Goal: Contribute content: Add original content to the website for others to see

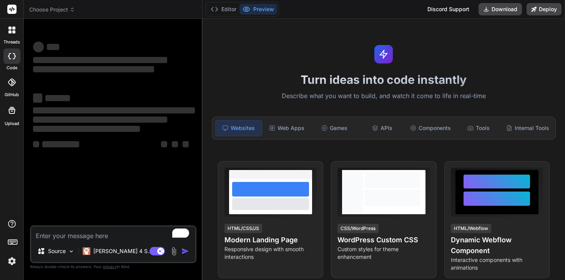
click at [10, 260] on img at bounding box center [11, 261] width 13 height 13
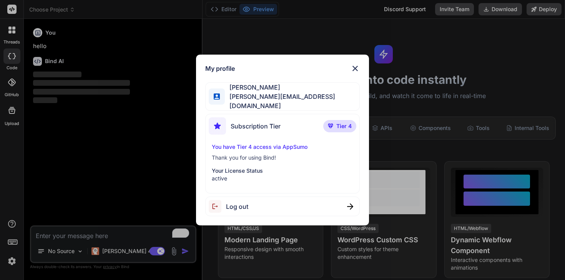
click at [344, 124] on span "Tier 4" at bounding box center [344, 126] width 15 height 8
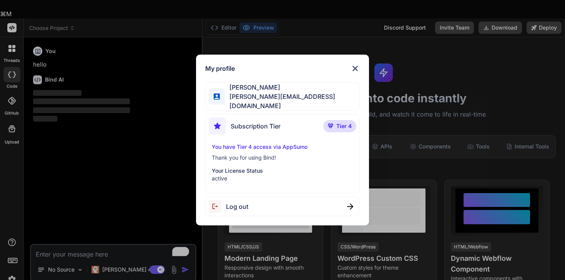
click at [340, 123] on span "Tier 4" at bounding box center [344, 126] width 15 height 8
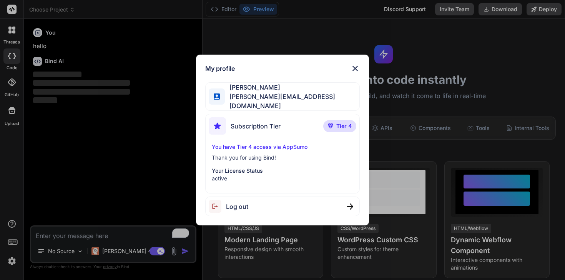
click at [155, 119] on div "My profile Stewart Bell stewart@audere.com.au Subscription Tier Tier 4 You have…" at bounding box center [282, 140] width 565 height 280
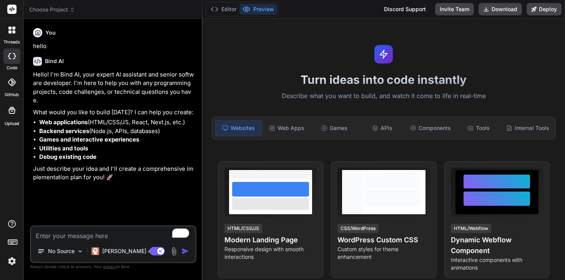
click at [66, 11] on span "Choose Project" at bounding box center [52, 10] width 46 height 8
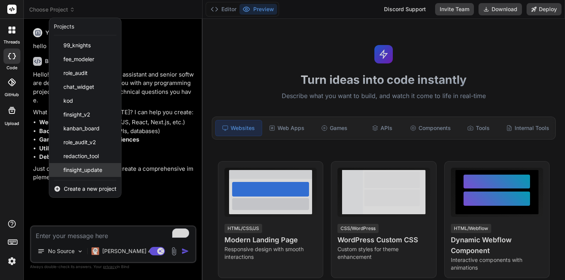
click at [95, 166] on span "finsight_update" at bounding box center [82, 170] width 39 height 8
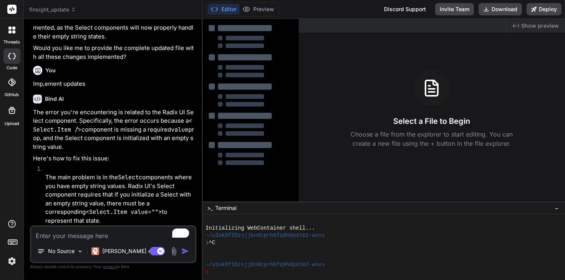
type textarea "x"
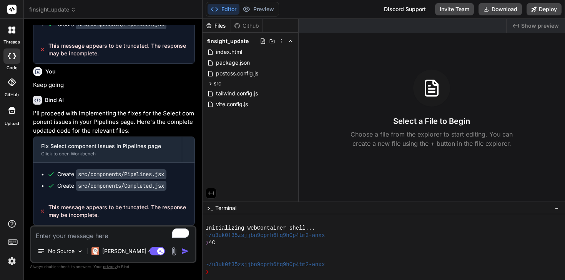
scroll to position [3205, 0]
click at [110, 235] on textarea "To enrich screen reader interactions, please activate Accessibility in Grammarl…" at bounding box center [113, 234] width 164 height 14
type textarea "C"
type textarea "x"
type textarea "Co"
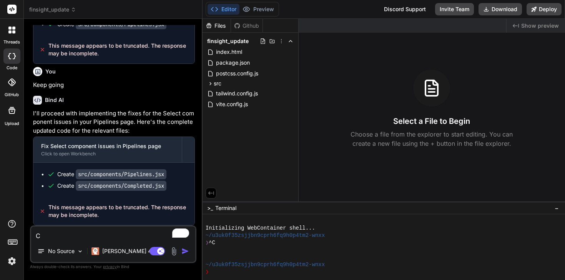
type textarea "x"
type textarea "Con"
type textarea "x"
type textarea "Conty"
type textarea "x"
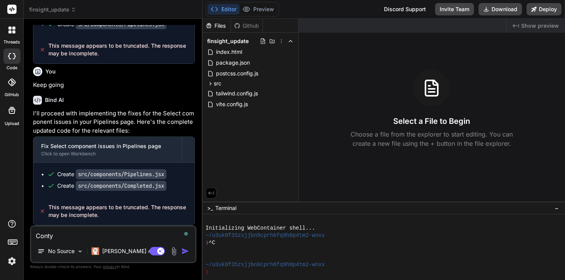
type textarea "Contyi"
type textarea "x"
type textarea "Conty"
type textarea "x"
type textarea "Cont"
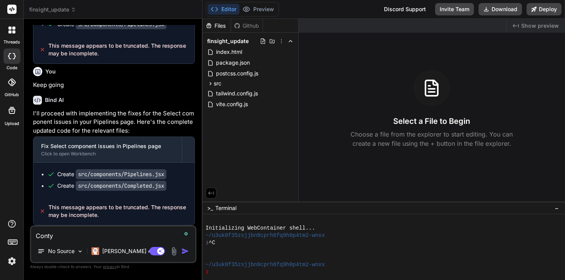
type textarea "x"
type textarea "Conti"
type textarea "x"
type textarea "Contin"
type textarea "x"
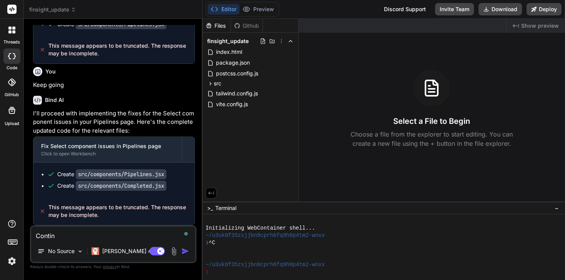
type textarea "Continu"
type textarea "x"
type textarea "Continue"
type textarea "x"
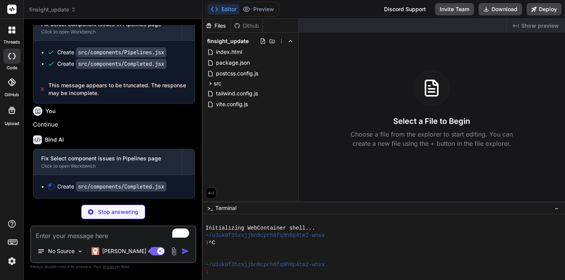
scroll to position [3327, 0]
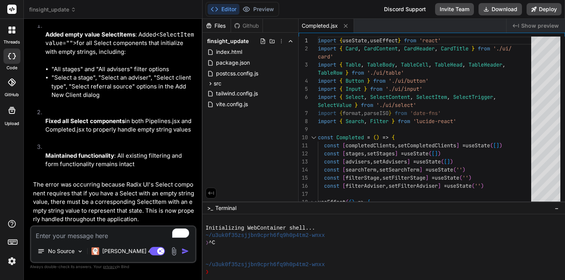
type textarea "x"
click at [245, 27] on div "Github" at bounding box center [247, 26] width 32 height 8
click at [107, 232] on textarea "To enrich screen reader interactions, please activate Accessibility in Grammarl…" at bounding box center [113, 234] width 164 height 14
type textarea "R"
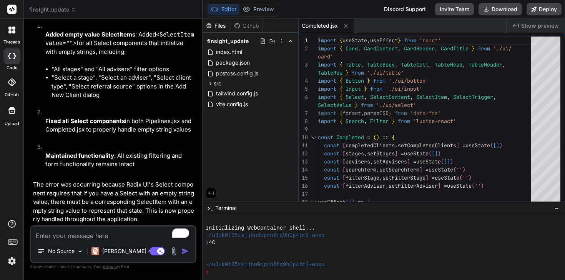
type textarea "x"
type textarea "Re"
type textarea "x"
type textarea "Rea"
type textarea "x"
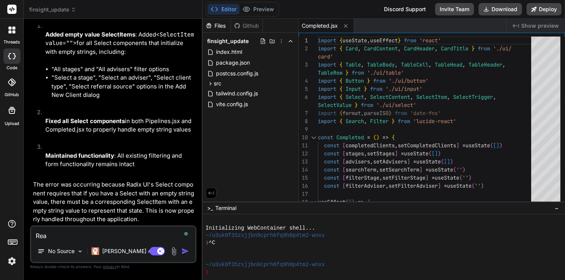
type textarea "Read"
type textarea "x"
type textarea "Ready"
type textarea "x"
type textarea "Ready?"
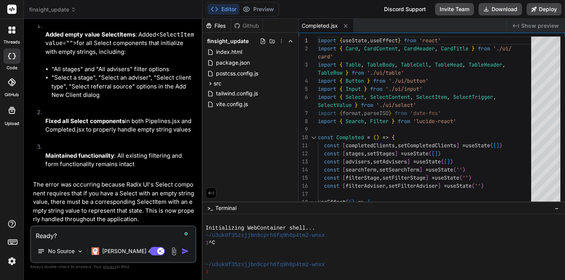
type textarea "x"
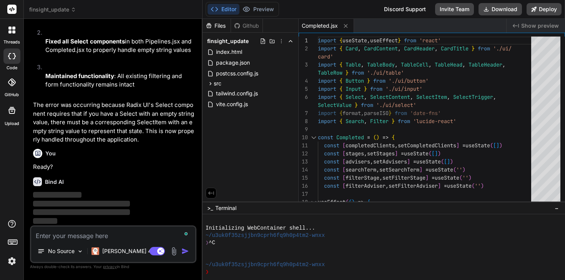
scroll to position [3597, 0]
click at [256, 55] on div "index.html" at bounding box center [251, 52] width 90 height 11
type textarea "<div id="root"></div> <script type="module" src="/src/main.jsx"></script> </bod…"
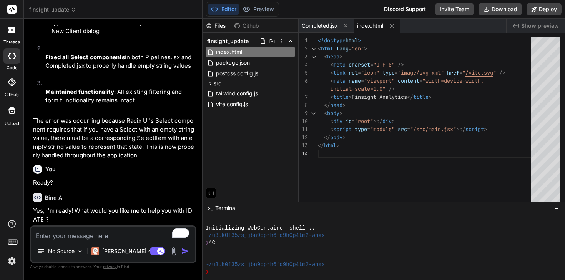
scroll to position [3581, 0]
type textarea "x"
click at [117, 240] on textarea "To enrich screen reader interactions, please activate Accessibility in Grammarl…" at bounding box center [113, 234] width 164 height 14
type textarea "F"
type textarea "x"
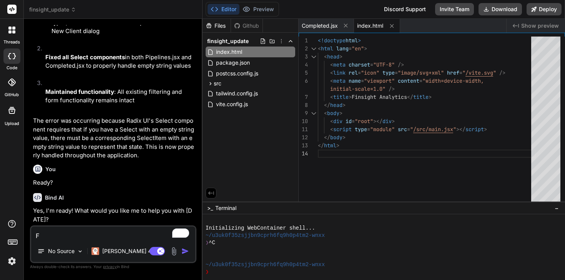
type textarea "Fi"
type textarea "x"
type textarea "Fix"
type textarea "x"
type textarea "Fix"
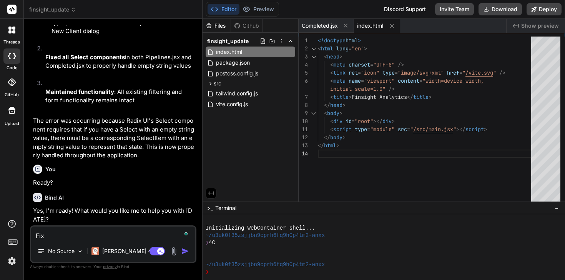
type textarea "x"
type textarea "Fix i"
type textarea "x"
type textarea "Fix it"
type textarea "x"
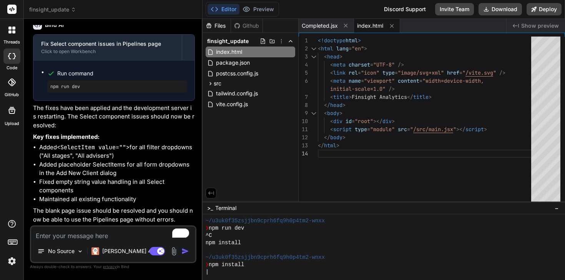
scroll to position [3817, 0]
type textarea "x"
click at [67, 235] on textarea "To enrich screen reader interactions, please activate Accessibility in Grammarl…" at bounding box center [113, 234] width 164 height 14
type textarea "D"
type textarea "x"
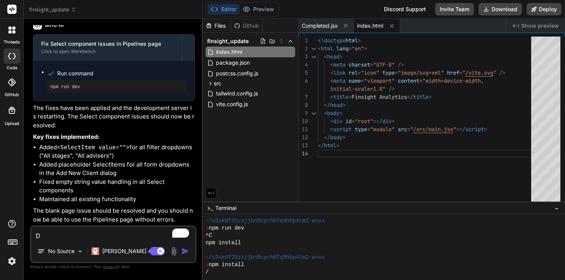
type textarea "Du"
type textarea "x"
type textarea "Dua"
type textarea "x"
type textarea "Duab"
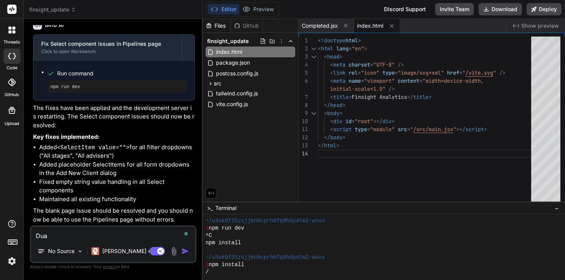
type textarea "x"
type textarea "Duabl"
type textarea "x"
type textarea "Duab"
type textarea "x"
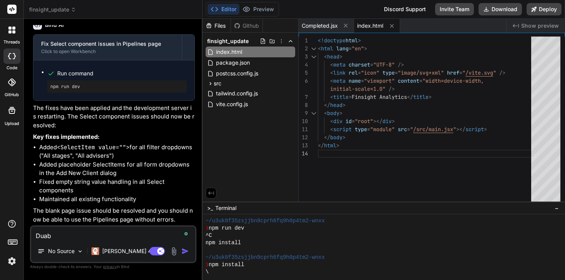
type textarea "Dua"
type textarea "x"
type textarea "Du"
type textarea "x"
type textarea "D"
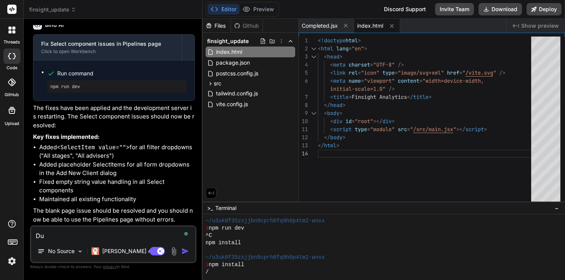
type textarea "x"
type textarea "Di"
type textarea "x"
type textarea "Dis"
type textarea "x"
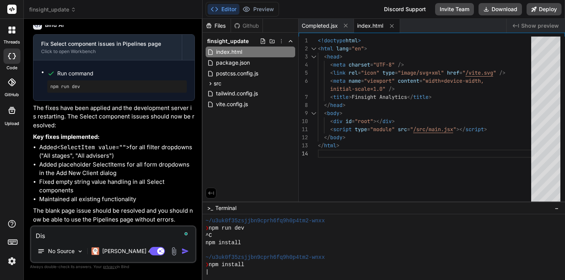
type textarea "Disb"
type textarea "x"
type textarea "Disba"
type textarea "x"
type textarea "Disbal"
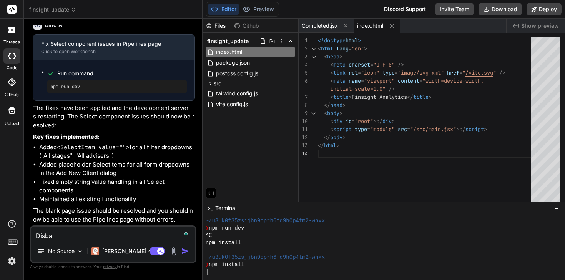
type textarea "x"
type textarea "Disbale"
type textarea "x"
type textarea "Disbaled"
type textarea "x"
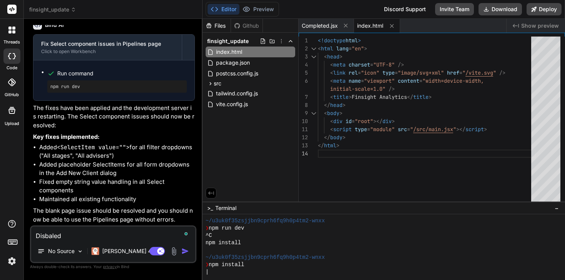
type textarea "Disbaled"
type textarea "x"
type textarea "Disbaled p"
type textarea "x"
type textarea "Disbaled pr"
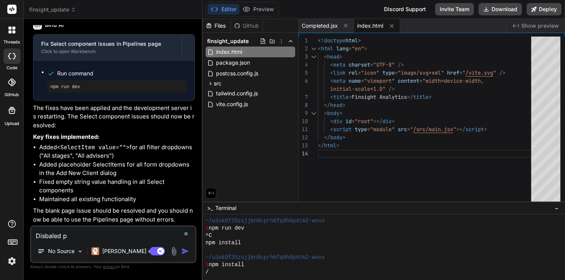
type textarea "x"
type textarea "Disbaled pre"
type textarea "x"
type textarea "Disbaled prev"
type textarea "x"
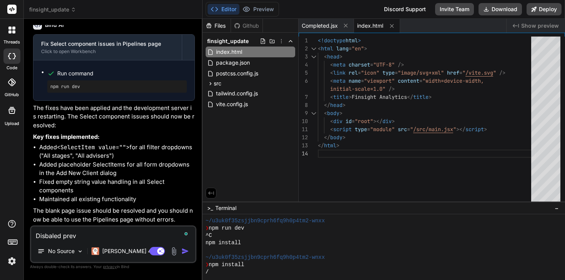
type textarea "Disbaled previ"
type textarea "x"
type textarea "Disbaled previe"
type textarea "x"
type textarea "Disbaled preview"
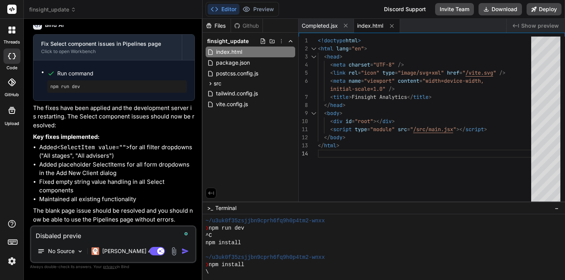
type textarea "x"
type textarea "Disbaled preview"
type textarea "x"
type textarea "Disbaled preview u"
type textarea "x"
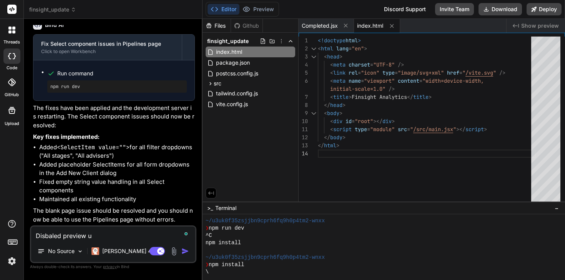
type textarea "Disbaled preview un"
type textarea "x"
type textarea "Disbaled preview unt"
type textarea "x"
type textarea "Disbaled preview unti"
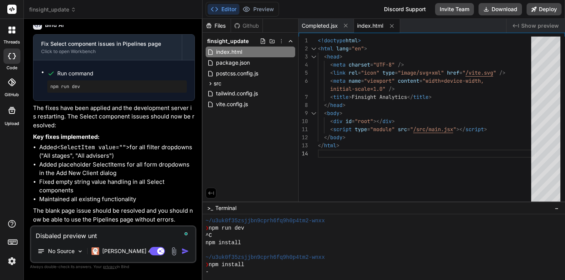
type textarea "x"
type textarea "Disbaled preview until"
type textarea "x"
type textarea "Disbaled preview until"
type textarea "x"
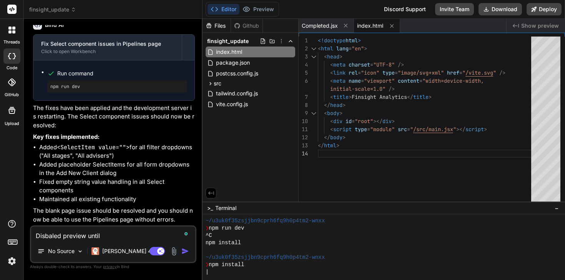
type textarea "Disbaled preview until y"
type textarea "x"
type textarea "Disbaled preview until yo"
type textarea "x"
type textarea "Disbaled preview until you"
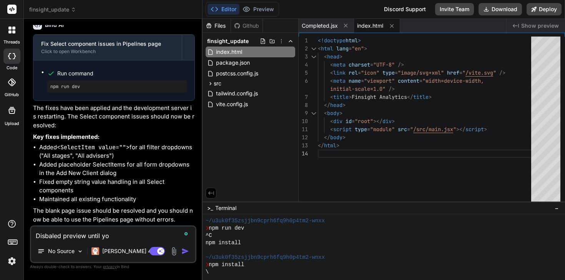
type textarea "x"
type textarea "Disbaled preview until your"
type textarea "x"
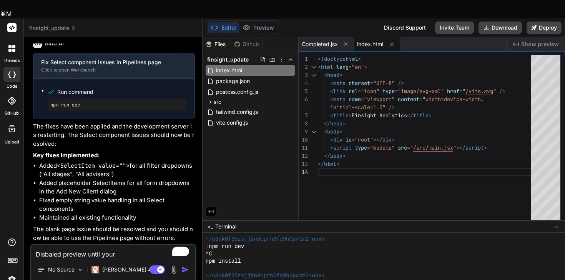
drag, startPoint x: 130, startPoint y: 239, endPoint x: 10, endPoint y: 232, distance: 120.2
click at [10, 232] on div "threads code GitHub Upload finsight_update Created with Pixso. Bind AI Web Sear…" at bounding box center [282, 158] width 565 height 280
type textarea "x"
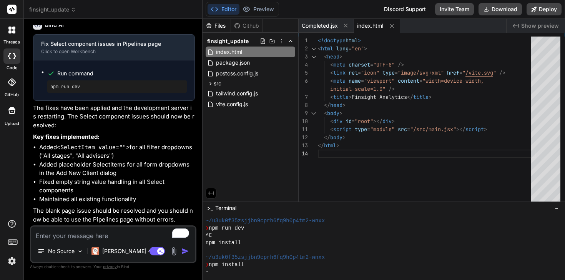
click at [115, 239] on textarea "To enrich screen reader interactions, please activate Accessibility in Grammarl…" at bounding box center [113, 234] width 164 height 14
click at [50, 238] on textarea "To enrich screen reader interactions, please activate Accessibility in Grammarl…" at bounding box center [113, 234] width 164 height 14
type textarea "D"
type textarea "x"
type textarea "Ds"
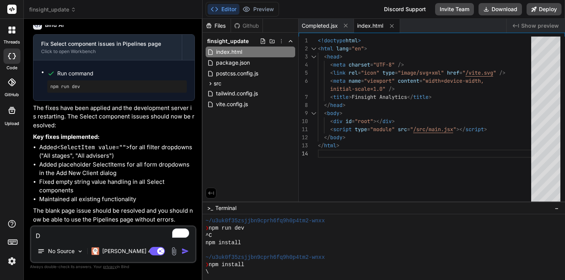
type textarea "x"
type textarea "D"
type textarea "x"
type textarea "P"
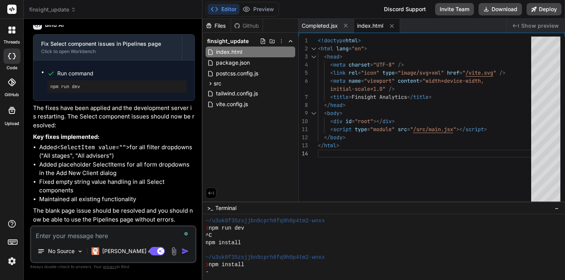
type textarea "x"
type textarea "Pr"
type textarea "x"
type textarea "Pre"
type textarea "x"
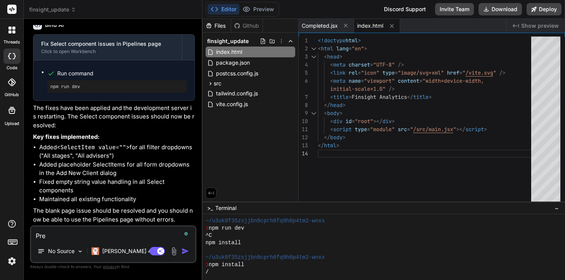
type textarea "Prev"
type textarea "x"
type textarea "Previ"
type textarea "x"
type textarea "Previe"
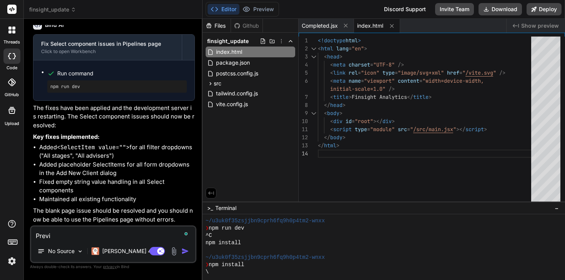
type textarea "x"
type textarea "Preview"
type textarea "x"
type textarea "Preview"
type textarea "x"
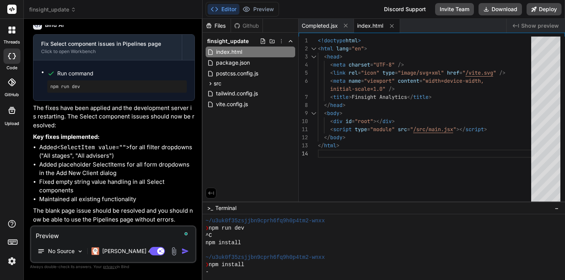
type textarea "Preview i"
type textarea "x"
type textarea "Preview is"
type textarea "x"
type textarea "Preview is"
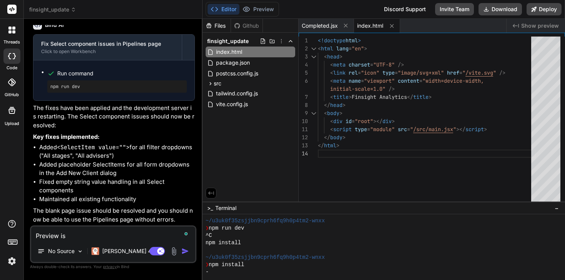
type textarea "x"
type textarea "Preview is d"
type textarea "x"
type textarea "Preview is di"
type textarea "x"
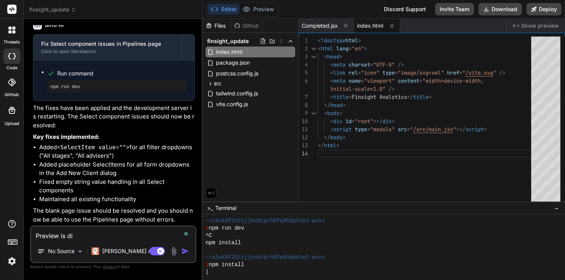
type textarea "Preview is dia"
type textarea "x"
type textarea "Preview is diab"
type textarea "x"
type textarea "Preview is diabl"
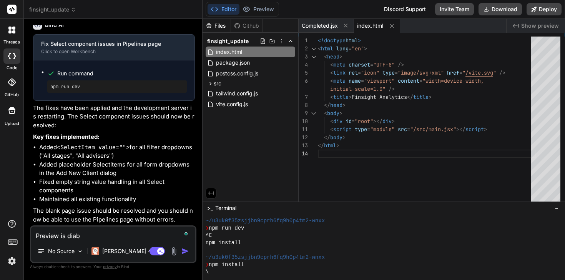
type textarea "x"
type textarea "Preview is diable"
type textarea "x"
type textarea "Preview is diabled"
type textarea "x"
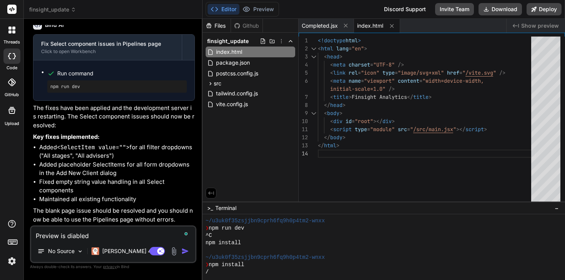
type textarea "Preview is diabled"
type textarea "x"
type textarea "Preview is diabled"
type textarea "x"
type textarea "Preview is diable"
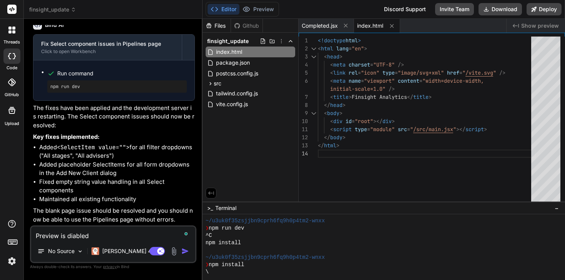
type textarea "x"
type textarea "Preview is diabl"
type textarea "x"
type textarea "Preview is diab"
type textarea "x"
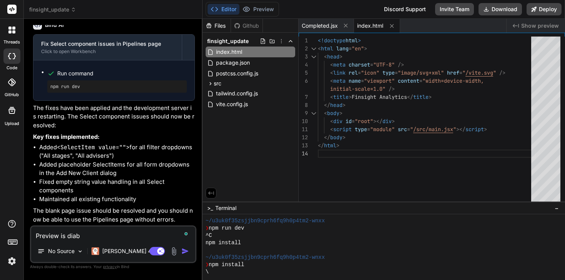
type textarea "Preview is dia"
type textarea "x"
type textarea "Preview is di"
type textarea "x"
type textarea "Preview is dis"
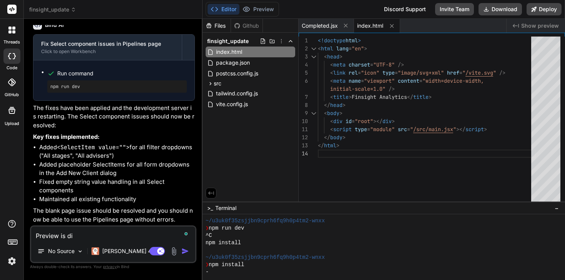
type textarea "x"
type textarea "Preview is disa"
type textarea "x"
type textarea "Preview is disab"
type textarea "x"
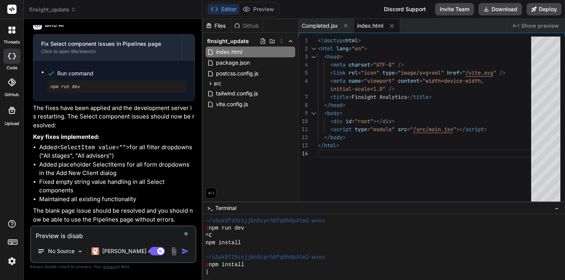
type textarea "Preview is disabk"
type textarea "x"
type textarea "Preview is disabke"
type textarea "x"
type textarea "Preview is disabked"
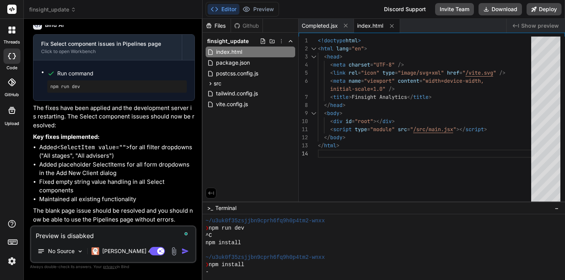
type textarea "x"
type textarea "Preview is disabke"
type textarea "x"
type textarea "Preview is disabk"
type textarea "x"
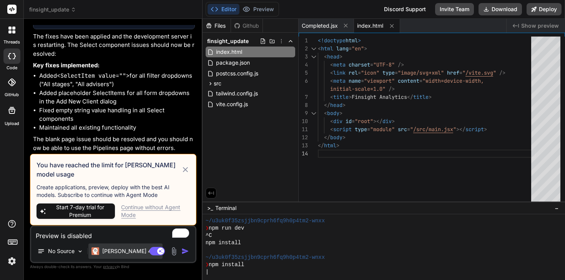
click at [131, 248] on p "Claude 4 S.." at bounding box center [130, 251] width 57 height 8
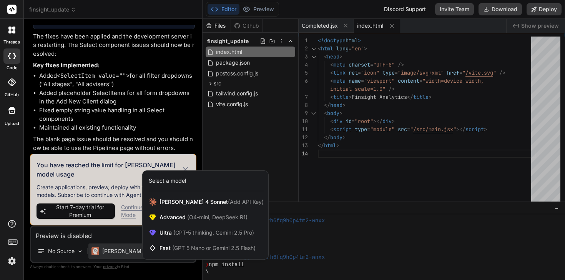
click at [106, 187] on div at bounding box center [282, 140] width 565 height 280
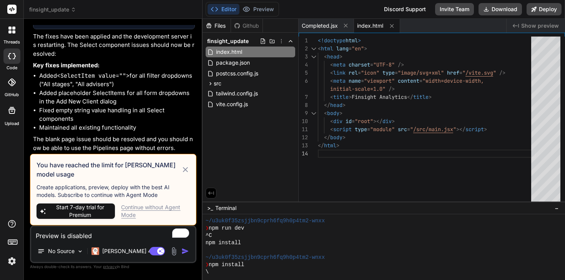
click at [146, 208] on div "Continue without Agent Mode" at bounding box center [155, 210] width 68 height 15
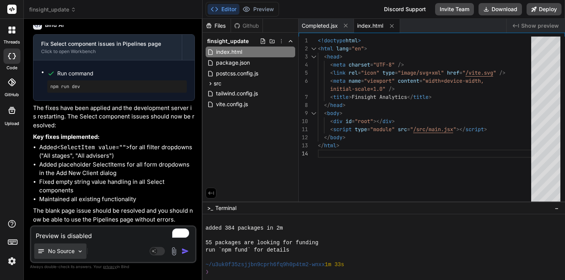
scroll to position [234, 0]
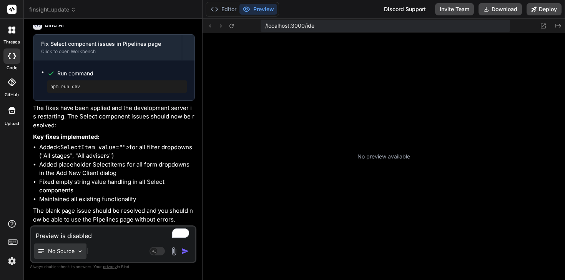
click at [81, 250] on img at bounding box center [80, 251] width 7 height 7
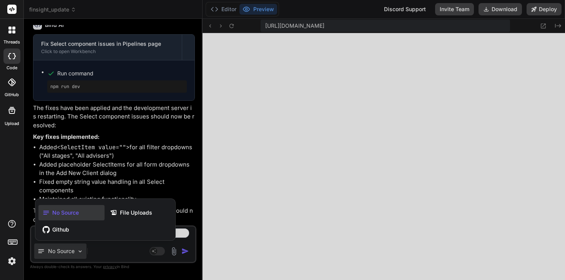
scroll to position [512, 0]
click at [231, 27] on div at bounding box center [282, 140] width 565 height 280
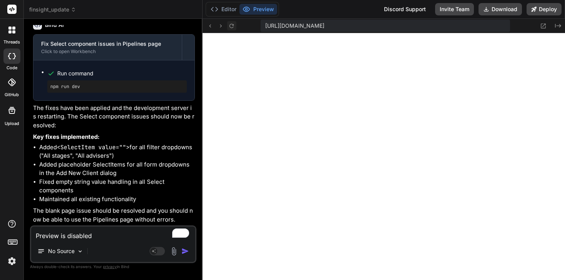
click at [232, 26] on icon at bounding box center [231, 26] width 7 height 7
click at [268, 7] on button "Preview" at bounding box center [259, 9] width 38 height 11
click at [52, 12] on span "finsight_update" at bounding box center [52, 10] width 47 height 8
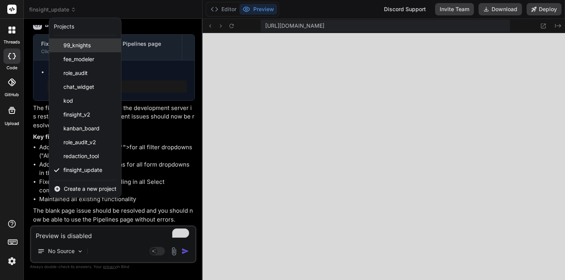
click at [61, 52] on div "99_knights" at bounding box center [85, 45] width 72 height 14
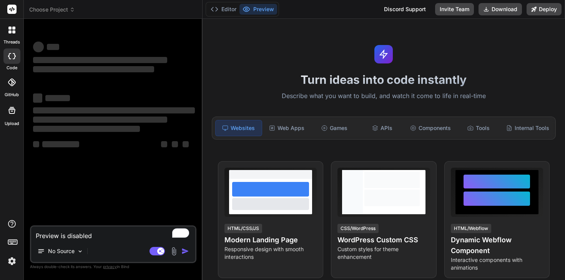
click at [10, 262] on img at bounding box center [11, 261] width 13 height 13
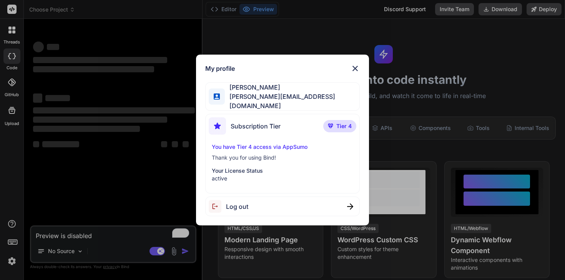
click at [173, 49] on div "My profile [PERSON_NAME] [PERSON_NAME][EMAIL_ADDRESS][DOMAIN_NAME] Subscription…" at bounding box center [282, 140] width 565 height 280
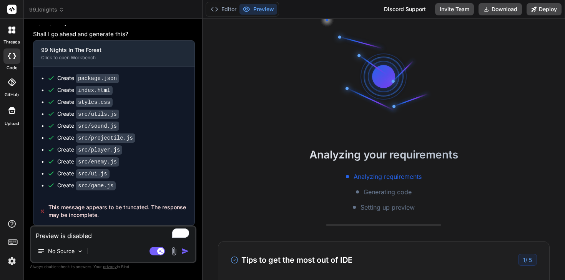
scroll to position [1545, 0]
click at [45, 9] on span "99_knights" at bounding box center [46, 10] width 35 height 8
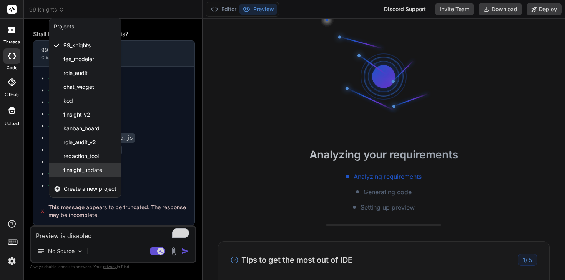
click at [80, 171] on span "finsight_update" at bounding box center [82, 170] width 39 height 8
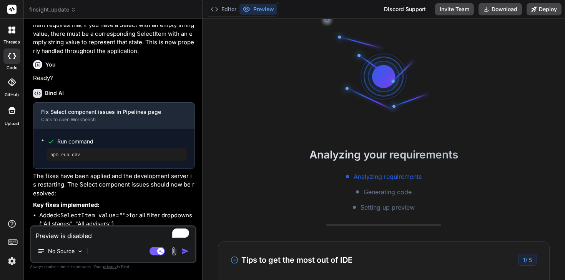
scroll to position [1307, 0]
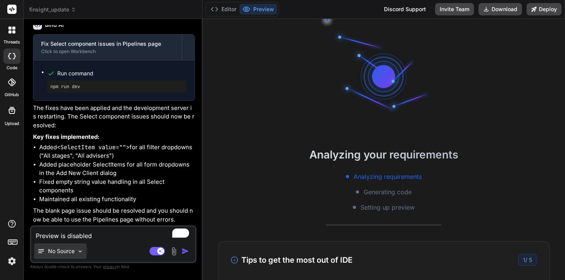
click at [74, 250] on p "No Source" at bounding box center [61, 251] width 27 height 8
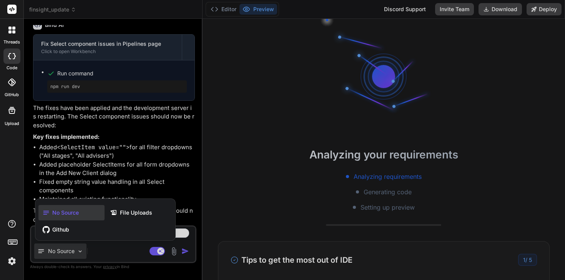
click at [72, 218] on div "No Source" at bounding box center [71, 212] width 66 height 15
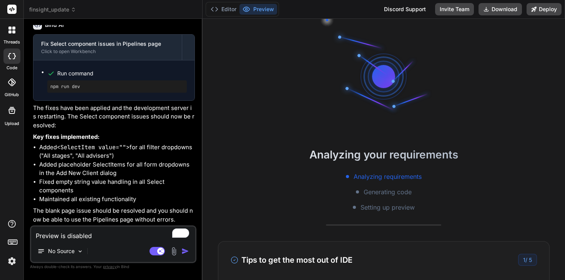
click at [174, 252] on img at bounding box center [174, 251] width 9 height 9
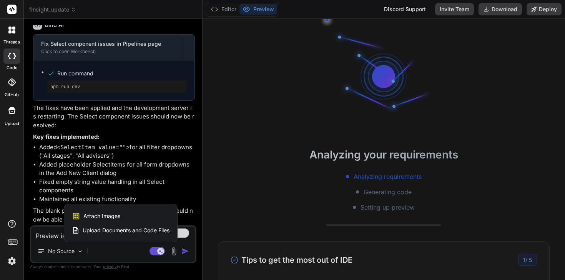
click at [155, 249] on div at bounding box center [282, 140] width 565 height 280
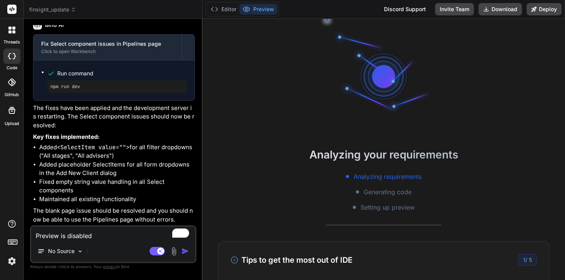
click at [13, 8] on rect at bounding box center [11, 9] width 9 height 9
click at [13, 222] on icon at bounding box center [11, 223] width 9 height 9
click at [61, 205] on label "Documentation" at bounding box center [55, 206] width 38 height 8
type textarea "x"
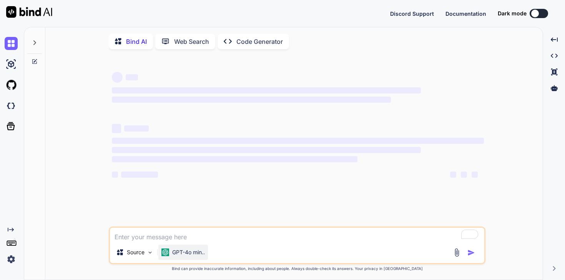
click at [195, 252] on div "Bind AI Web Search Created with Pixso. Code Generator ‌ ‌ ‌ ‌ ‌ ‌ ‌ ‌ ‌ ‌ ‌ ‌ ‌…" at bounding box center [295, 153] width 542 height 253
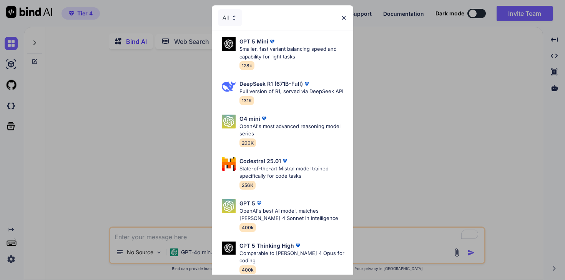
click at [233, 17] on img at bounding box center [234, 18] width 7 height 7
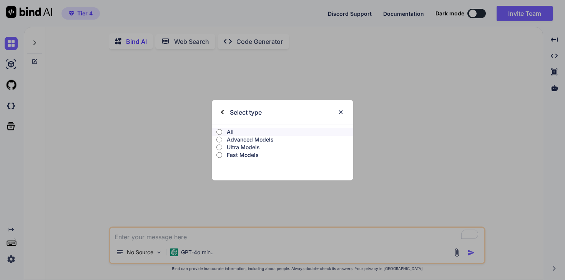
click at [342, 111] on img at bounding box center [341, 112] width 7 height 7
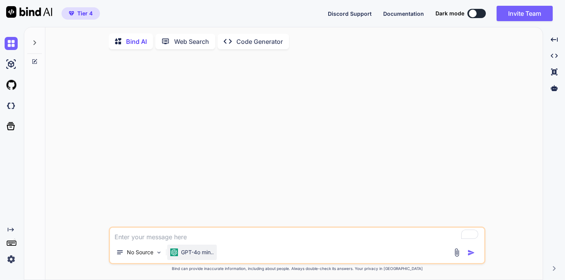
click at [188, 249] on div "GPT-4o min.." at bounding box center [192, 252] width 50 height 15
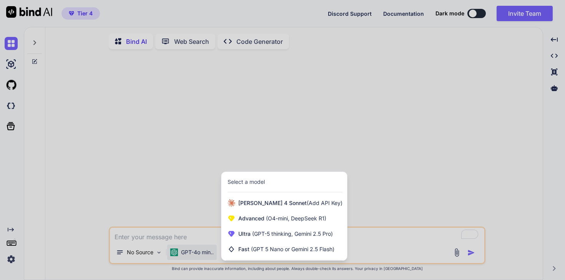
click at [204, 156] on div at bounding box center [282, 140] width 565 height 280
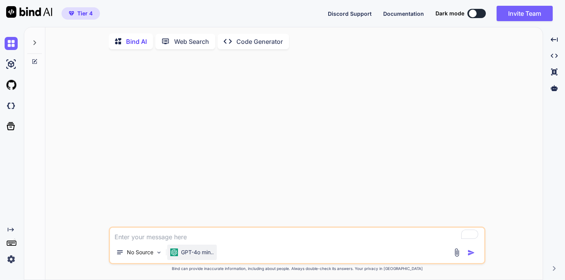
click at [194, 250] on p "GPT-4o min.." at bounding box center [197, 252] width 33 height 8
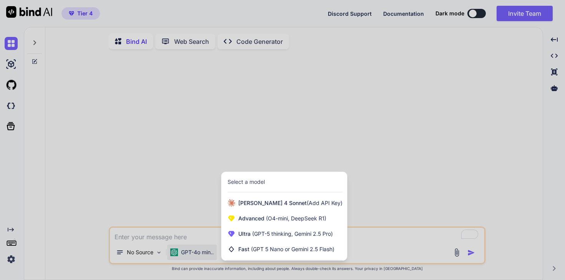
click at [153, 110] on div at bounding box center [282, 140] width 565 height 280
type textarea "x"
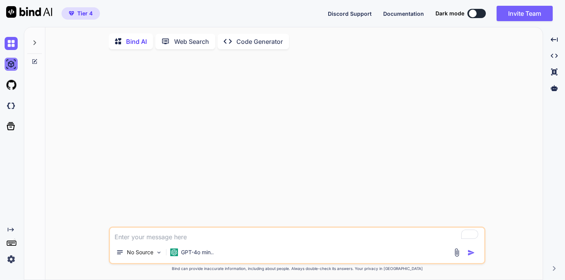
click at [16, 66] on img at bounding box center [11, 64] width 13 height 13
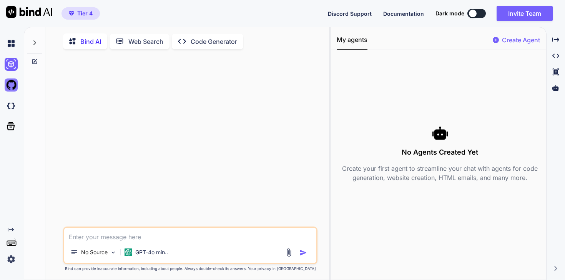
click at [10, 80] on img at bounding box center [11, 84] width 13 height 13
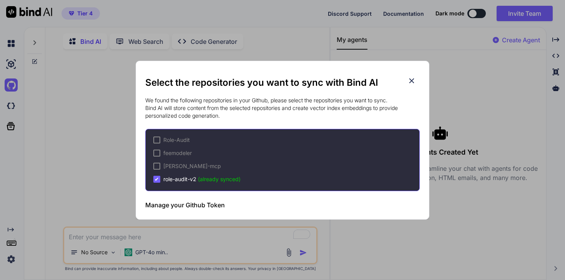
click at [83, 122] on div "Select the repositories you want to sync with Bind AI We found the following re…" at bounding box center [282, 140] width 565 height 280
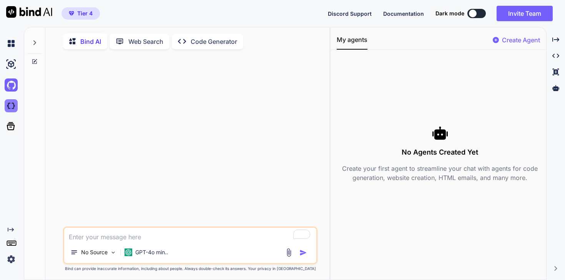
click at [10, 104] on img at bounding box center [11, 105] width 13 height 13
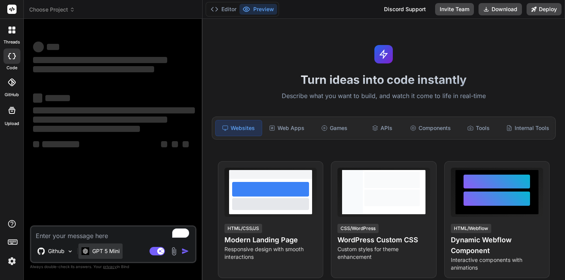
click at [117, 251] on p "GPT 5 Mini" at bounding box center [105, 251] width 27 height 8
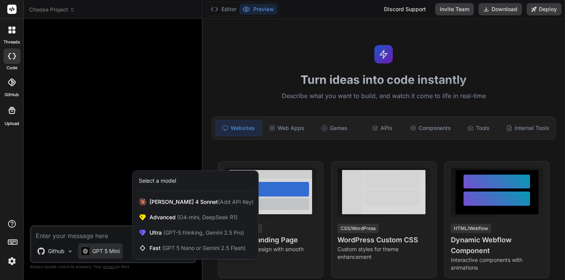
click at [127, 126] on div at bounding box center [282, 140] width 565 height 280
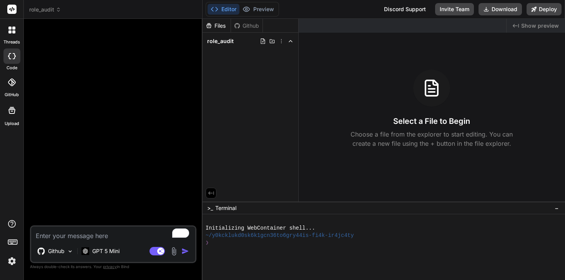
click at [50, 13] on span "role_audit" at bounding box center [45, 10] width 32 height 8
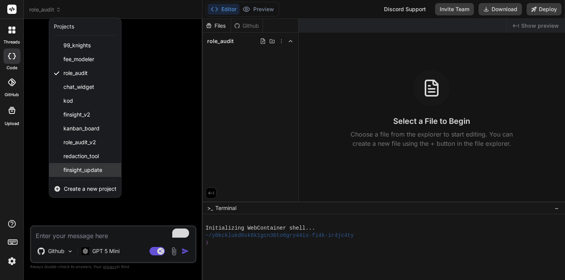
click at [82, 170] on span "finsight_update" at bounding box center [82, 170] width 39 height 8
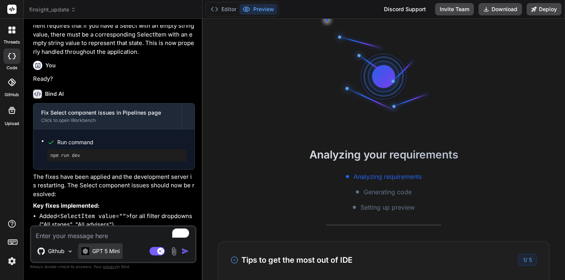
scroll to position [1185, 0]
click at [112, 251] on p "GPT 5 Mini" at bounding box center [105, 251] width 27 height 8
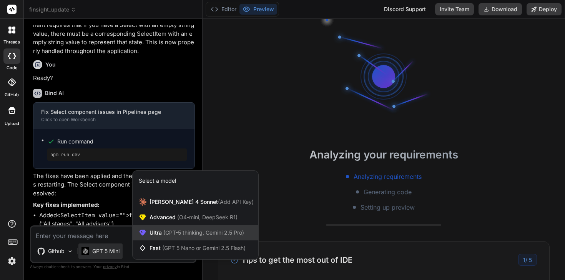
click at [182, 234] on span "(GPT-5 thinking, Gemini 2.5 Pro)" at bounding box center [203, 232] width 82 height 7
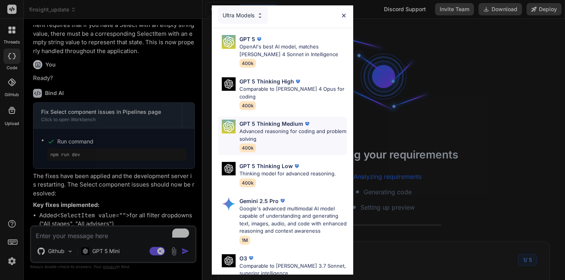
scroll to position [0, 0]
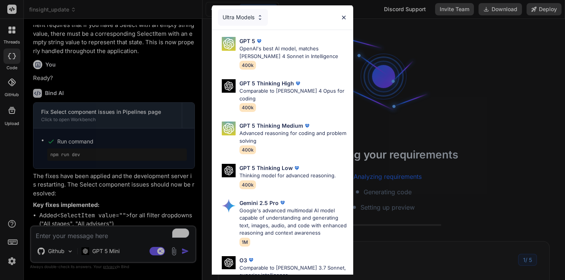
click at [345, 17] on img at bounding box center [344, 17] width 7 height 7
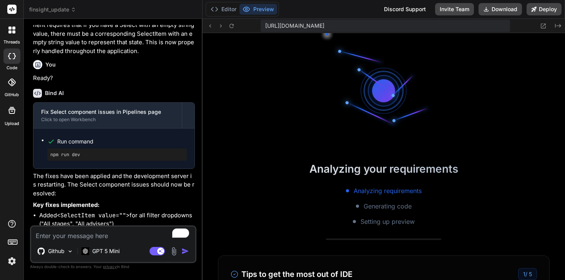
scroll to position [300, 0]
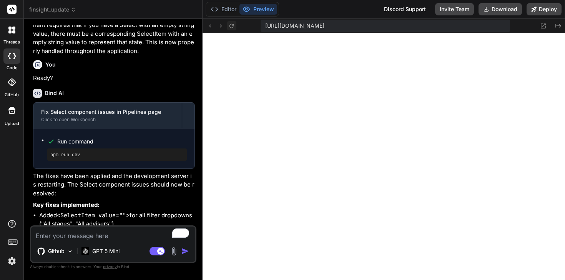
click at [231, 26] on icon at bounding box center [231, 26] width 7 height 7
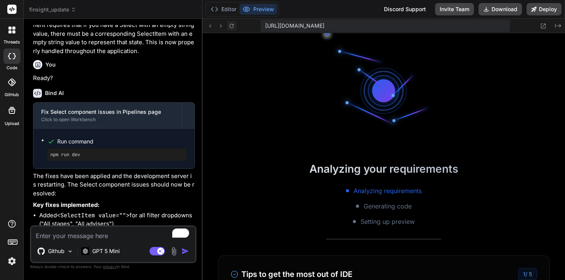
scroll to position [3479, 0]
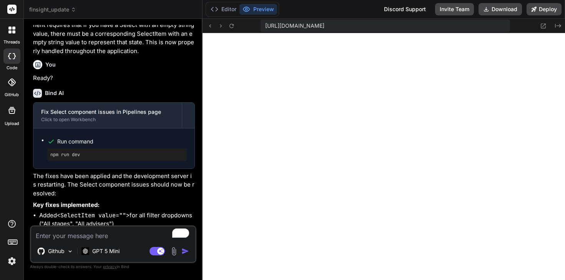
click at [101, 237] on textarea "To enrich screen reader interactions, please activate Accessibility in Grammarl…" at bounding box center [113, 234] width 164 height 14
paste textarea "[plugin:vite:import-analysis] Failed to resolve import "@/lib/utils" from "src/…"
type textarea "x"
type textarea "[plugin:vite:import-analysis] Failed to resolve import "@/lib/utils" from "src/…"
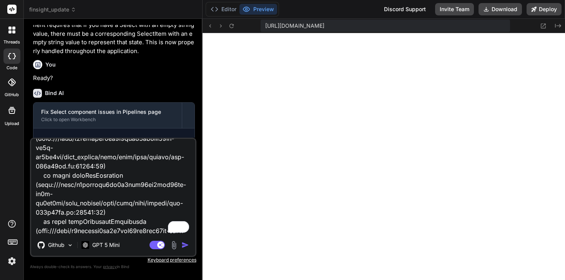
type textarea "x"
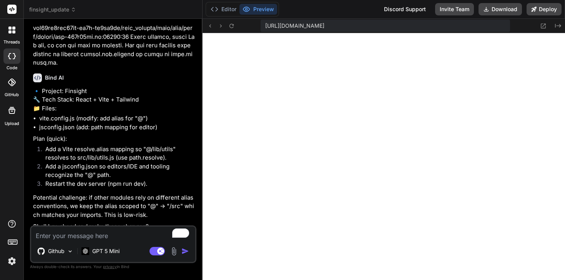
scroll to position [1766, 0]
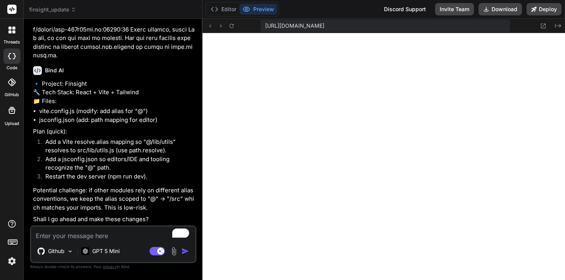
type textarea "x"
type textarea "e"
type textarea "x"
type textarea "ye"
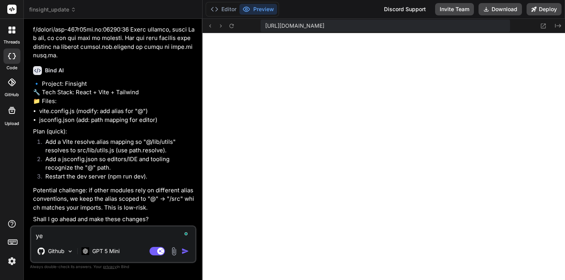
type textarea "x"
type textarea "yes"
type textarea "x"
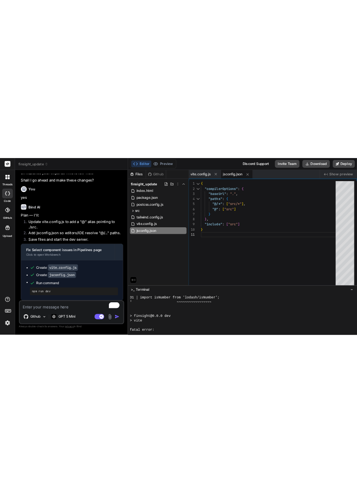
scroll to position [1950, 0]
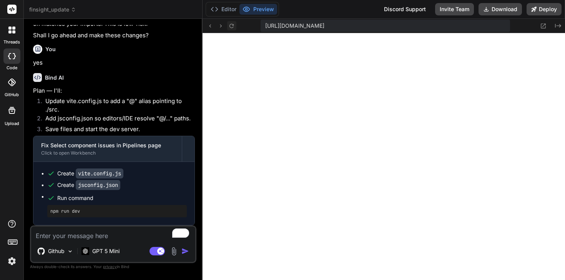
click at [232, 28] on icon at bounding box center [231, 26] width 7 height 7
click at [225, 11] on button "Editor" at bounding box center [224, 9] width 32 height 11
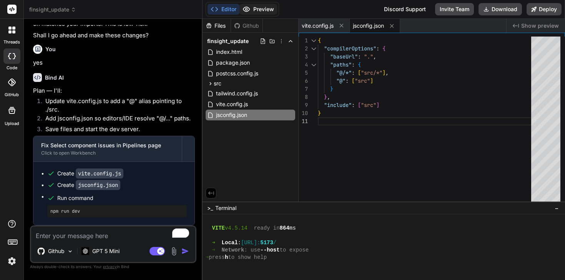
click at [254, 13] on button "Preview" at bounding box center [259, 9] width 38 height 11
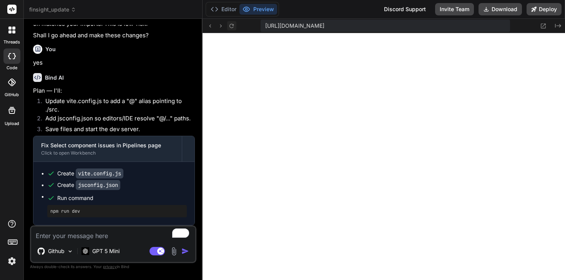
click at [235, 29] on button at bounding box center [231, 25] width 9 height 9
click at [77, 229] on textarea "To enrich screen reader interactions, please activate Accessibility in Grammarl…" at bounding box center [113, 234] width 164 height 14
type textarea "x"
type textarea ""src"] }"
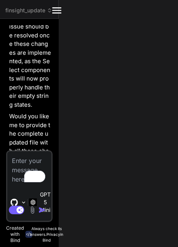
type textarea "x"
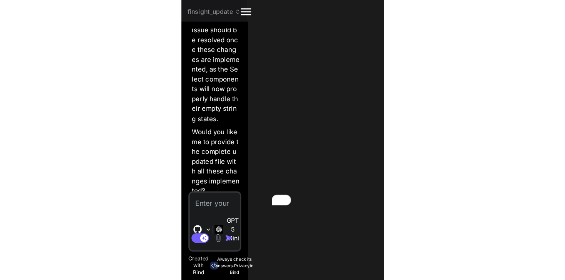
scroll to position [7309, 0]
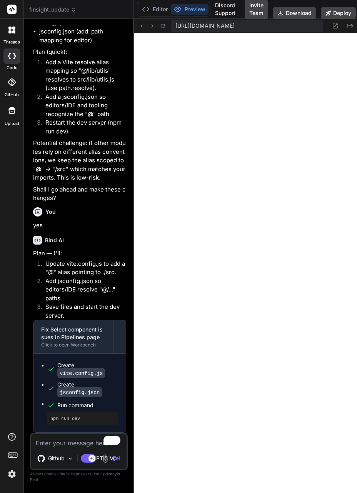
type textarea "x"
type textarea ""src"] }"
type textarea "x"
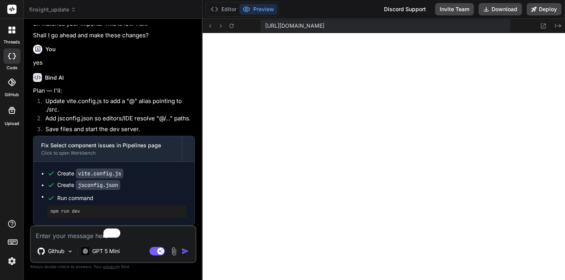
scroll to position [6322, 0]
click at [92, 237] on textarea "To enrich screen reader interactions, please activate Accessibility in Grammarl…" at bounding box center [113, 234] width 164 height 14
paste textarea "false 'action.payload' 7134-bc671e832d5efcfd.js:1 true 'action.payload' button.…"
type textarea "x"
type textarea "false 'action.payload' 7134-bc671e832d5efcfd.js:1 true 'action.payload' button.…"
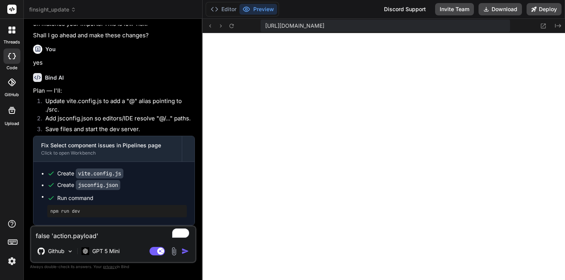
scroll to position [102, 0]
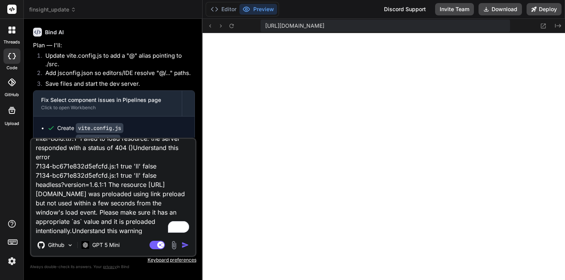
type textarea "x"
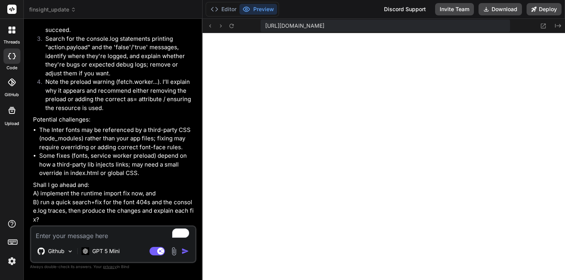
scroll to position [2504, 0]
type textarea "x"
type textarea "P"
type textarea "x"
type textarea "Pl"
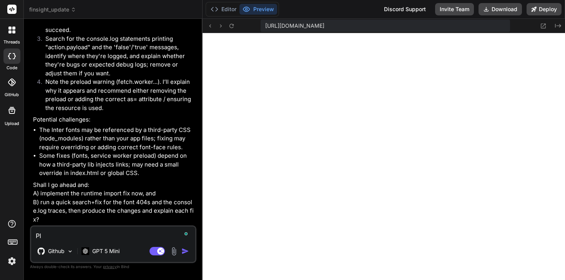
type textarea "x"
type textarea "Ple"
type textarea "x"
type textarea "Plea"
type textarea "x"
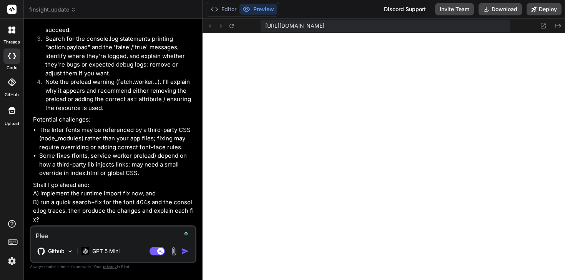
type textarea "Pleas"
type textarea "x"
type textarea "Please"
type textarea "x"
type textarea "Please m"
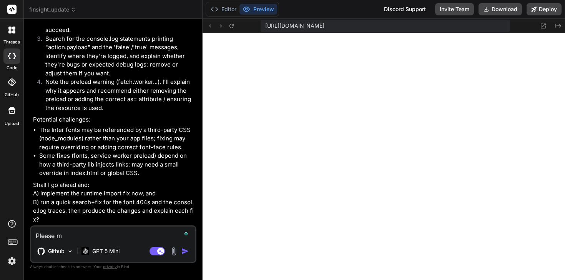
type textarea "x"
type textarea "Please ma"
type textarea "x"
type textarea "Please mak"
type textarea "x"
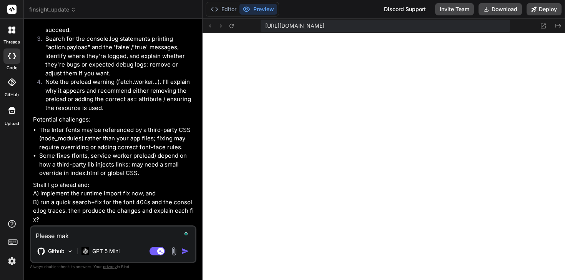
type textarea "Please make"
type textarea "x"
type textarea "Please make"
type textarea "x"
type textarea "Please make it"
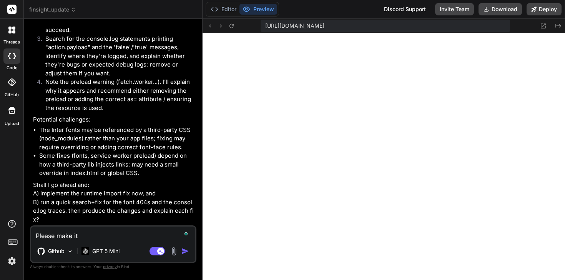
type textarea "x"
type textarea "Please make it"
type textarea "x"
type textarea "Please make it w"
type textarea "x"
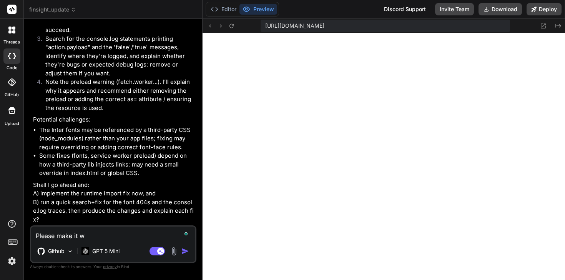
type textarea "Please make it wo"
type textarea "x"
type textarea "Please make it wor"
type textarea "x"
type textarea "Please make it work"
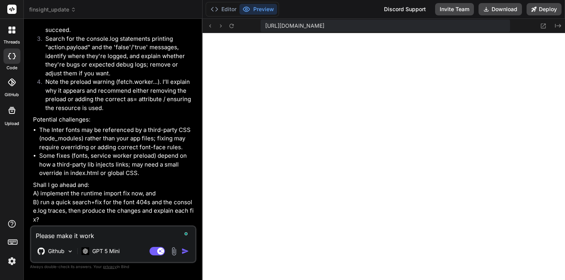
type textarea "x"
type textarea "Please make it work."
type textarea "x"
type textarea "Please make it work."
type textarea "x"
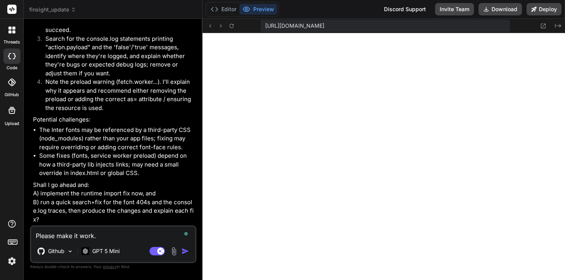
type textarea "Please make it work. W"
type textarea "x"
type textarea "Please make it work. We'"
type textarea "x"
type textarea "Please make it work. We'r"
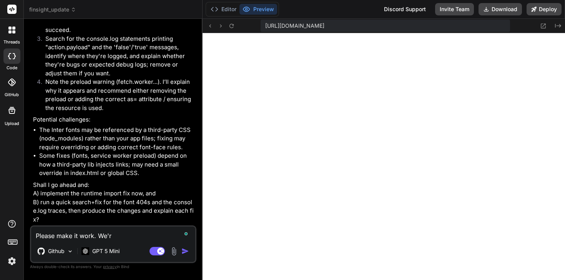
type textarea "x"
type textarea "Please make it work. We're"
type textarea "x"
type textarea "Please make it work. We're g"
type textarea "x"
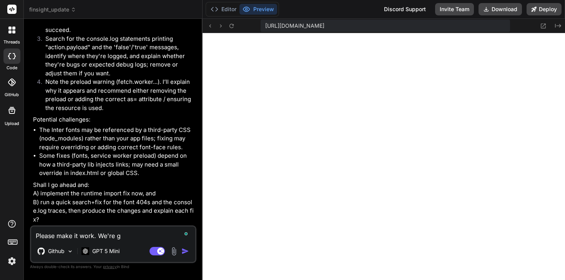
type textarea "Please make it work. We're go"
type textarea "x"
type textarea "Please make it work. We're goi"
type textarea "x"
type textarea "Please make it work. We're goin"
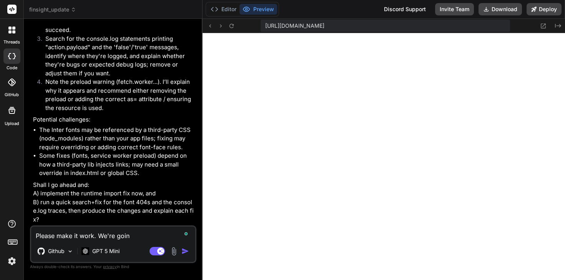
type textarea "x"
type textarea "Please make it work. We're going"
type textarea "x"
type textarea "Please make it work. We're going i"
type textarea "x"
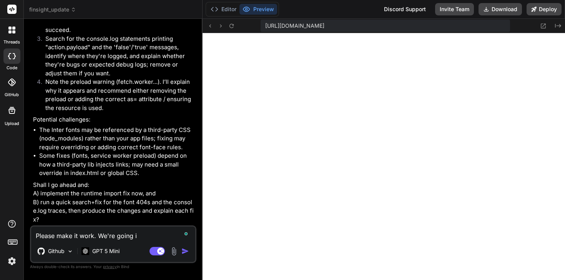
type textarea "Please make it work. We're going in"
type textarea "x"
type textarea "Please make it work. We're going in"
type textarea "x"
type textarea "Please make it work. We're going in c"
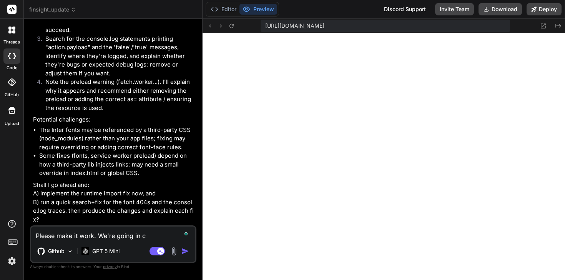
type textarea "x"
type textarea "Please make it work. We're going in ci"
type textarea "x"
type textarea "Please make it work. We're going in cir"
type textarea "x"
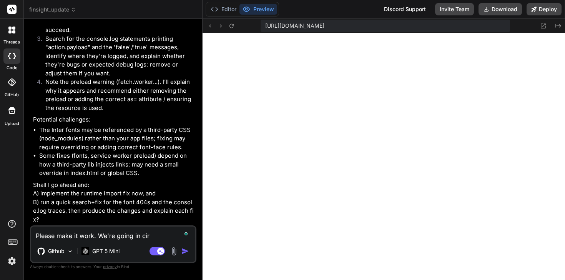
type textarea "Please make it work. We're going in circ"
type textarea "x"
type textarea "Please make it work. We're going in circl"
type textarea "x"
type textarea "Please make it work. We're going in circlr"
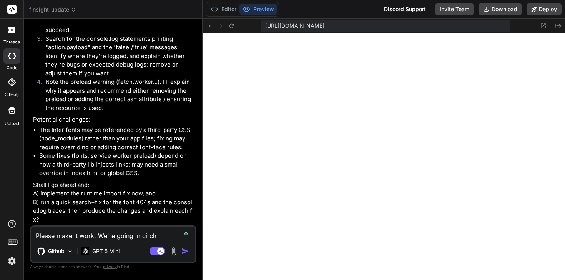
type textarea "x"
type textarea "Please make it work. We're going in circl"
type textarea "x"
type textarea "Please make it work. We're going in circle"
type textarea "x"
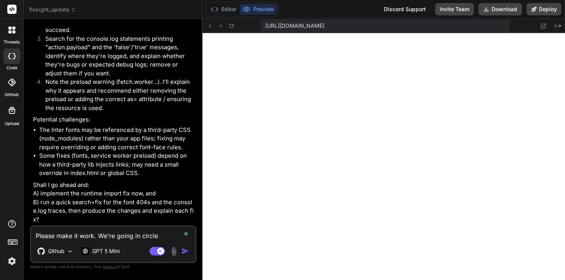
type textarea "Please make it work. We're going in circles"
type textarea "x"
type textarea "Please make it work. We're going in circles."
type textarea "x"
type textarea "Please make it work. We're going in circles. N"
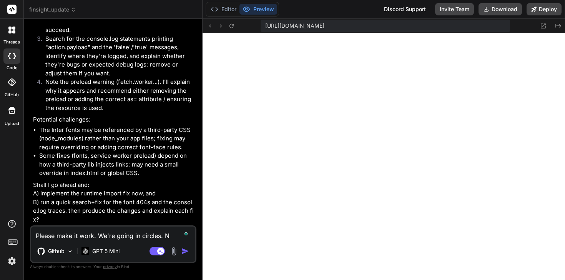
type textarea "x"
type textarea "Please make it work. We're going in circles. Ne"
type textarea "x"
type textarea "Please make it work. We're going in circles. [GEOGRAPHIC_DATA]"
type textarea "x"
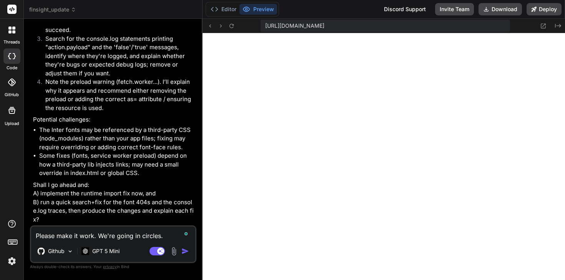
type textarea "Please make it work. We're going in circles. Nest"
type textarea "x"
type textarea "Please make it work. We're going in circles. Nest"
type textarea "x"
type textarea "Please make it work. We're going in circles. Nest s"
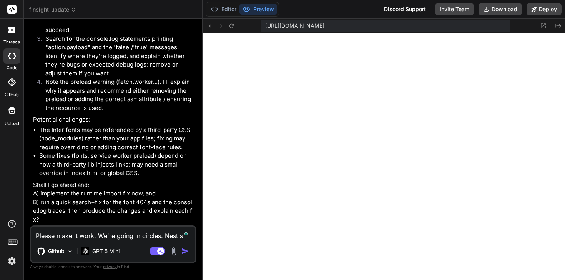
type textarea "x"
type textarea "Please make it work. We're going in circles. Nest st"
type textarea "x"
type textarea "Please make it work. We're going in circles. Nest ste"
type textarea "x"
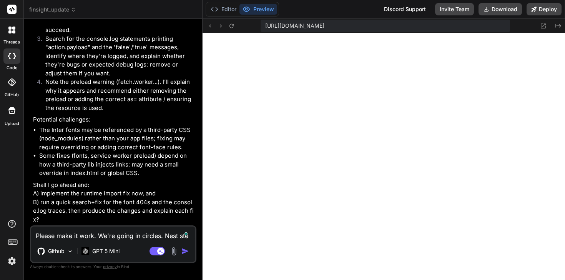
type textarea "Please make it work. We're going in circles. Nest st"
type textarea "x"
type textarea "Please make it work. We're going in circles. Nest s"
type textarea "x"
type textarea "Please make it work. We're going in circles. Nest"
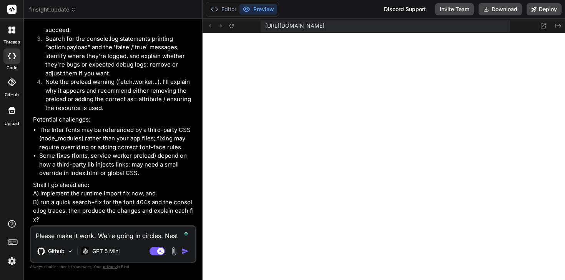
type textarea "x"
type textarea "Please make it work. We're going in circles. Nest"
type textarea "x"
type textarea "Please make it work. We're going in circles. [GEOGRAPHIC_DATA]"
type textarea "x"
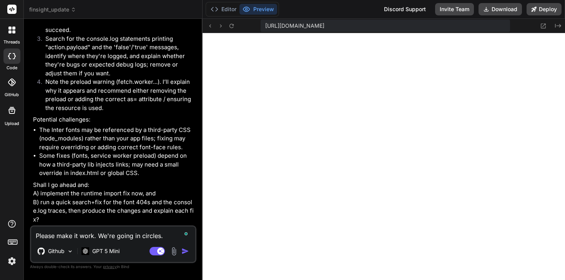
type textarea "Please make it work. We're going in circles. Ne"
type textarea "x"
type textarea "Please make it work. We're going in circles. Nex"
type textarea "x"
type textarea "Please make it work. We're going in circles. Next"
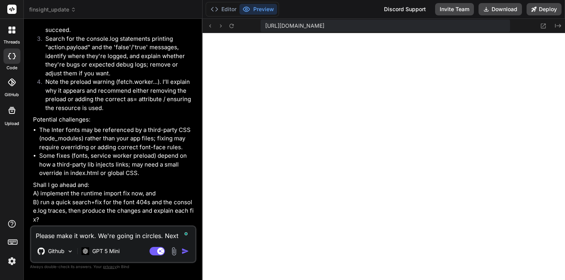
type textarea "x"
type textarea "Please make it work. We're going in circles. Next"
type textarea "x"
type textarea "Please make it work. We're going in circles. Next s"
type textarea "x"
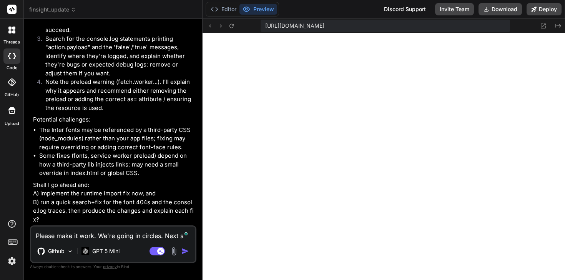
type textarea "Please make it work. We're going in circles. Next st"
type textarea "x"
type textarea "Please make it work. We're going in circles. Next ste"
type textarea "x"
type textarea "Please make it work. We're going in circles. Next step"
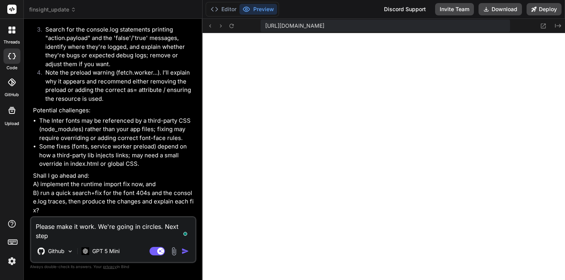
type textarea "x"
type textarea "Please make it work. We're going in circles. Next step"
type textarea "x"
type textarea "Please make it work. We're going in circles. Next step i"
type textarea "x"
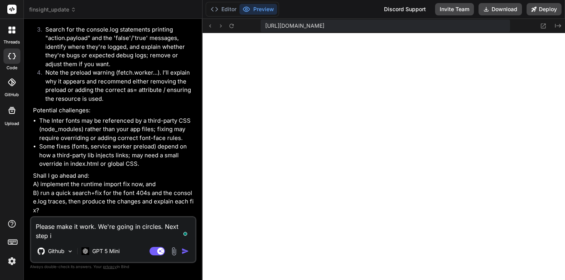
type textarea "Please make it work. We're going in circles. Next step is"
type textarea "x"
type textarea "Please make it work. We're going in circles. Next step is"
type textarea "x"
type textarea "Please make it work. We're going in circles. Next step is f"
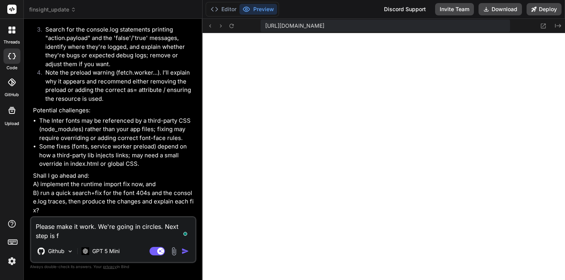
type textarea "x"
type textarea "Please make it work. We're going in circles. Next step is fo"
type textarea "x"
type textarea "Please make it work. We're going in circles. Next step is for"
type textarea "x"
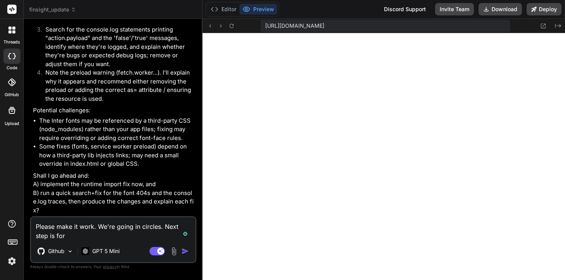
type textarea "Please make it work. We're going in circles. Next step is for"
type textarea "x"
type textarea "Please make it work. We're going in circles. Next step is for m"
type textarea "x"
type textarea "Please make it work. We're going in circles. Next step is for me"
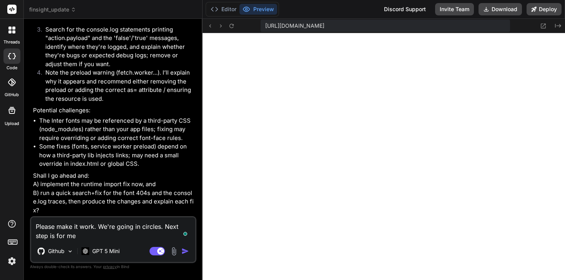
type textarea "x"
type textarea "Please make it work. We're going in circles. Next step is for me"
type textarea "x"
type textarea "Please make it work. We're going in circles. Next step is for me t"
type textarea "x"
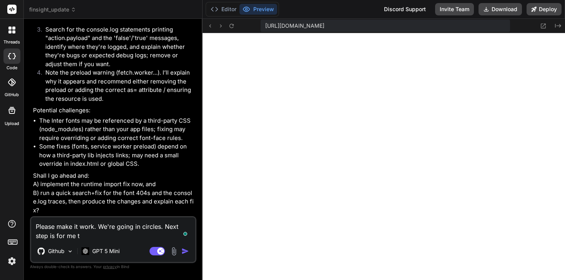
type textarea "Please make it work. We're going in circles. Next step is for me to"
type textarea "x"
type textarea "Please make it work. We're going in circles. Next step is for me to"
type textarea "x"
type textarea "Please make it work. We're going in circles. Next step is for me to s"
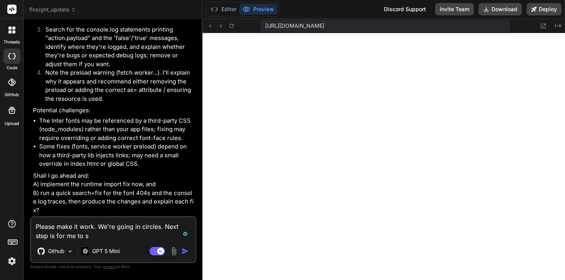
type textarea "x"
type textarea "Please make it work. We're going in circles. Next step is for me to st"
type textarea "x"
type textarea "Please make it work. We're going in circles. Next step is for me to sta"
type textarea "x"
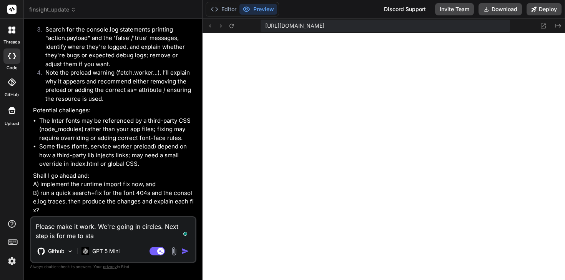
type textarea "Please make it work. We're going in circles. Next step is for me to star"
type textarea "x"
type textarea "Please make it work. We're going in circles. Next step is for me to start"
type textarea "x"
type textarea "Please make it work. We're going in circles. Next step is for me to start"
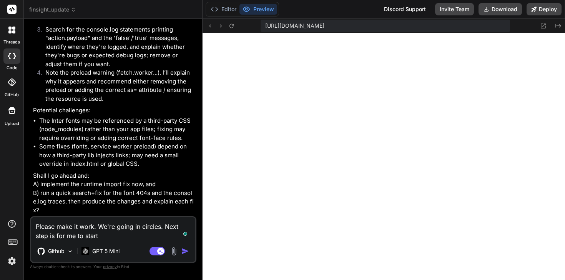
type textarea "x"
type textarea "Please make it work. We're going in circles. Next step is for me to start o"
type textarea "x"
type textarea "Please make it work. We're going in circles. Next step is for me to start ov"
type textarea "x"
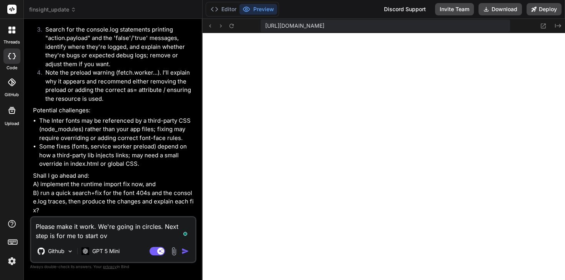
type textarea "Please make it work. We're going in circles. Next step is for me to start ove"
type textarea "x"
type textarea "Please make it work. We're going in circles. Next step is for me to start over"
type textarea "x"
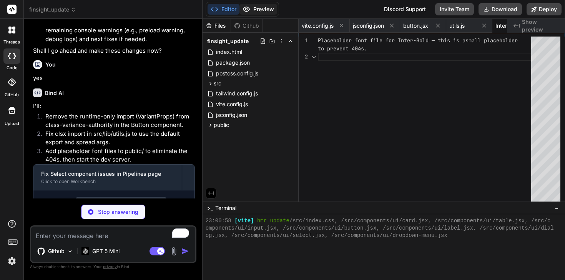
scroll to position [16, 0]
click at [258, 11] on button "Preview" at bounding box center [259, 9] width 38 height 11
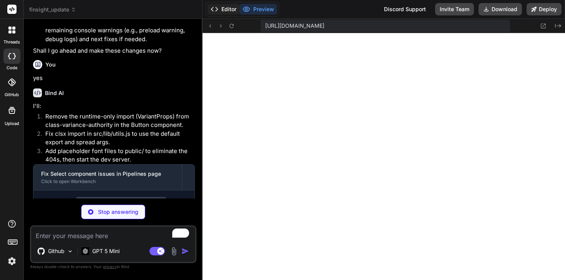
click at [228, 13] on button "Editor" at bounding box center [224, 9] width 32 height 11
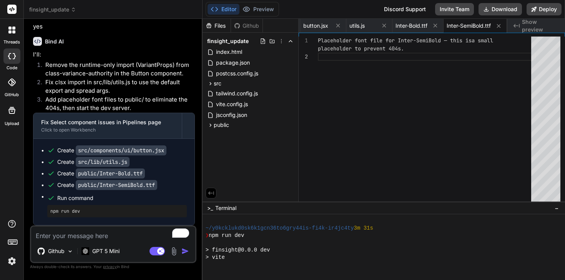
scroll to position [6519, 0]
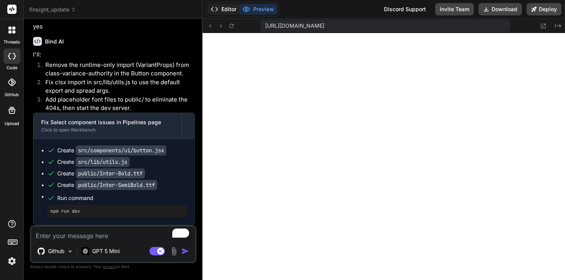
click at [221, 13] on button "Editor" at bounding box center [224, 9] width 32 height 11
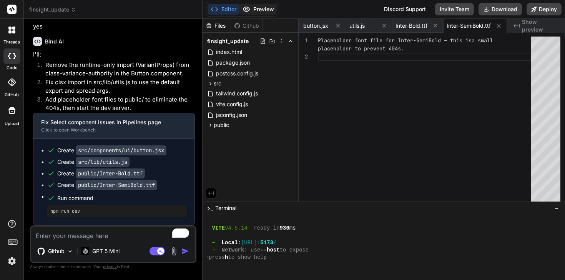
click at [261, 5] on button "Preview" at bounding box center [259, 9] width 38 height 11
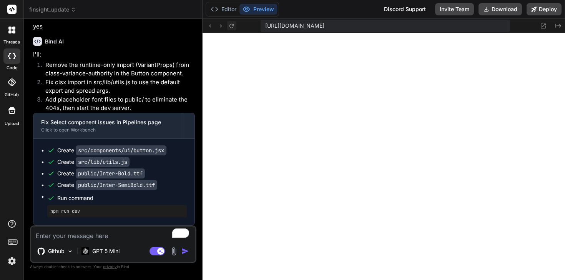
click at [233, 27] on icon at bounding box center [232, 25] width 4 height 4
click at [45, 12] on span "finsight_update" at bounding box center [52, 10] width 47 height 8
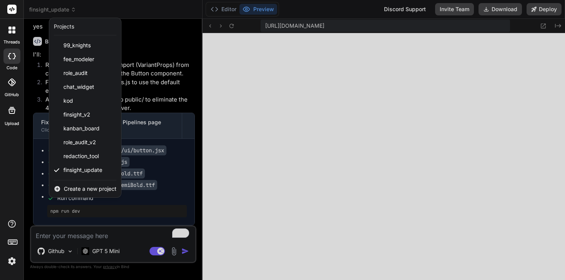
click at [75, 190] on span "Create a new project" at bounding box center [90, 189] width 53 height 8
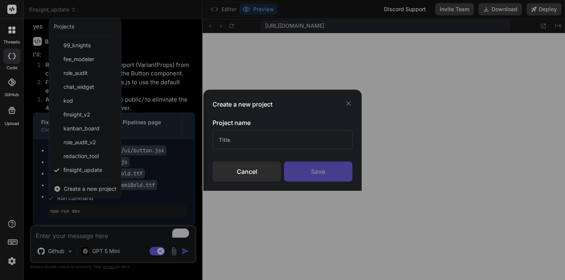
click at [249, 139] on input "text" at bounding box center [283, 139] width 140 height 19
click at [240, 59] on div "Create a new project Project name Finsig Cancel Save" at bounding box center [282, 140] width 565 height 280
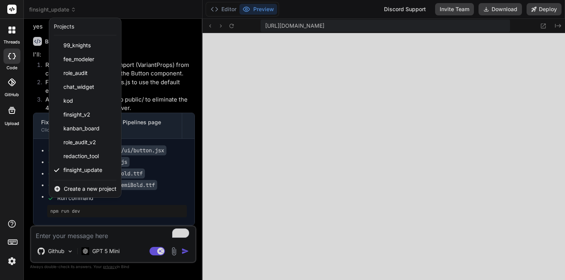
click at [104, 190] on span "Create a new project" at bounding box center [90, 189] width 53 height 8
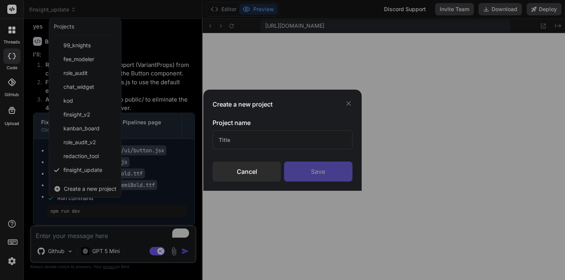
click at [227, 143] on input "text" at bounding box center [283, 139] width 140 height 19
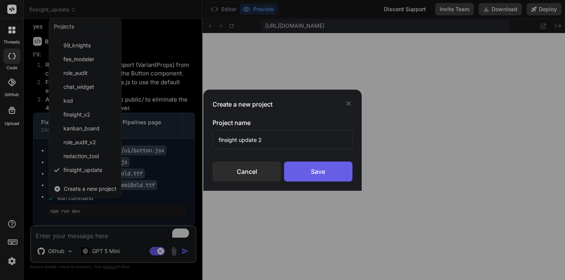
click at [338, 165] on div "Save" at bounding box center [318, 172] width 68 height 20
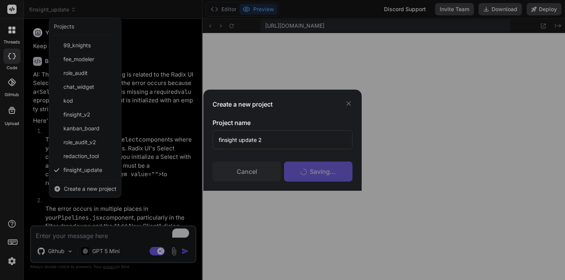
scroll to position [6534, 0]
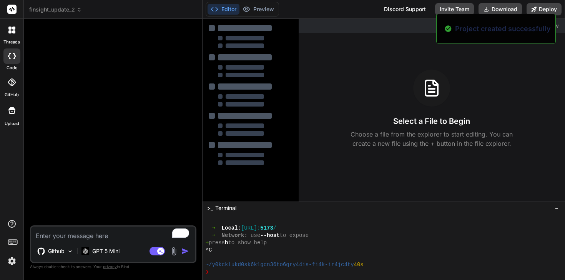
click at [78, 237] on textarea "To enrich screen reader interactions, please activate Accessibility in Grammarl…" at bounding box center [113, 234] width 164 height 14
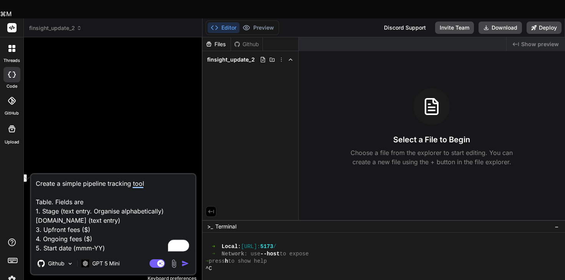
drag, startPoint x: 106, startPoint y: 232, endPoint x: 34, endPoint y: 231, distance: 71.9
click at [33, 231] on div "Bind AI Web Search Created with Pixso. Code Generator Create a simple pipeline …" at bounding box center [113, 167] width 179 height 261
click at [110, 229] on textarea "Create a simple pipeline tracking tool Table. Fields are 1. Stage (text entry. …" at bounding box center [113, 213] width 164 height 78
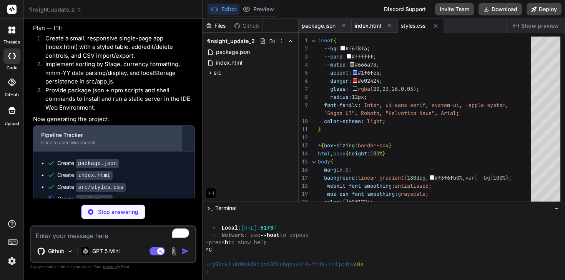
scroll to position [469, 0]
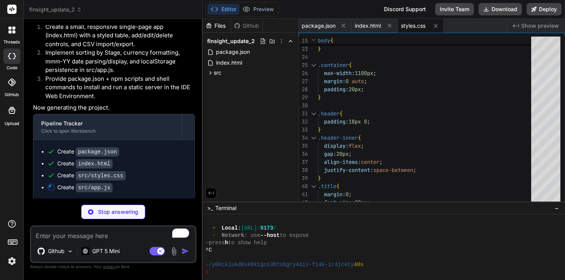
click at [266, 16] on div "Editor Preview Disabled until preview for your project is generated" at bounding box center [242, 9] width 73 height 15
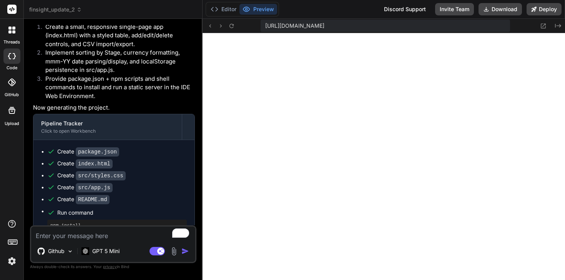
scroll to position [7250, 0]
click at [97, 232] on textarea "To enrich screen reader interactions, please activate Accessibility in Grammarl…" at bounding box center [113, 234] width 164 height 14
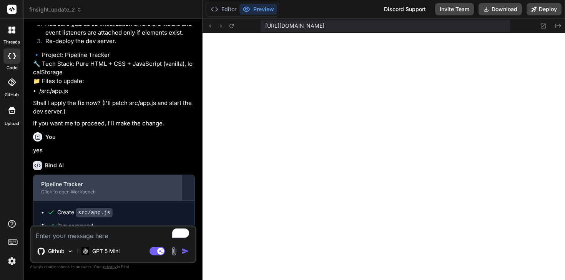
scroll to position [843, 0]
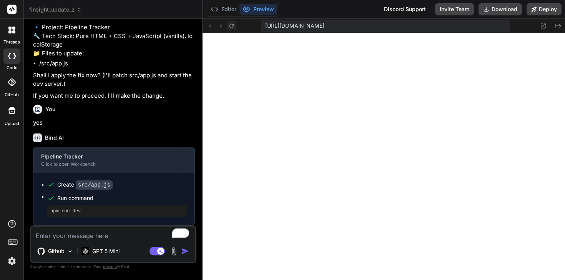
click at [232, 26] on icon at bounding box center [231, 26] width 7 height 7
click at [45, 228] on textarea "To enrich screen reader interactions, please activate Accessibility in Grammarl…" at bounding box center [113, 234] width 164 height 14
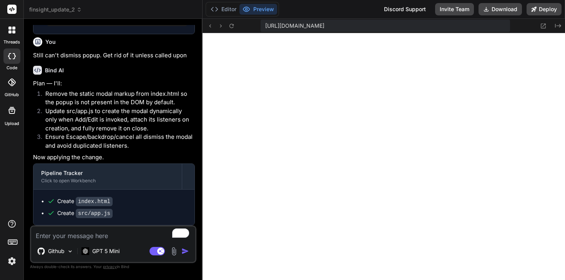
scroll to position [1061, 0]
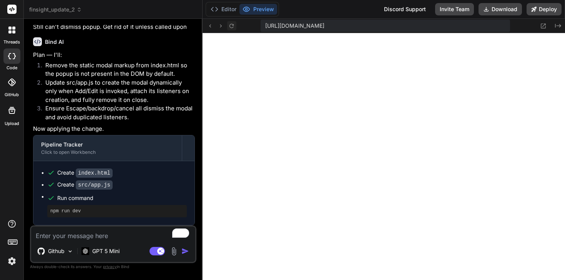
click at [230, 27] on icon at bounding box center [231, 26] width 7 height 7
click at [86, 236] on textarea "To enrich screen reader interactions, please activate Accessibility in Grammarl…" at bounding box center [113, 234] width 164 height 14
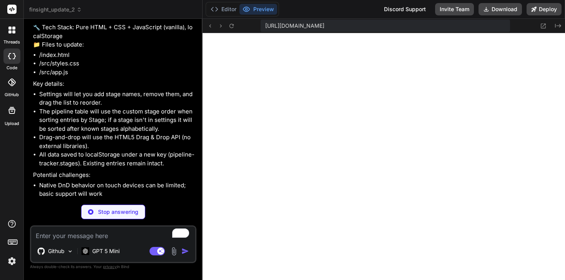
scroll to position [1453, 0]
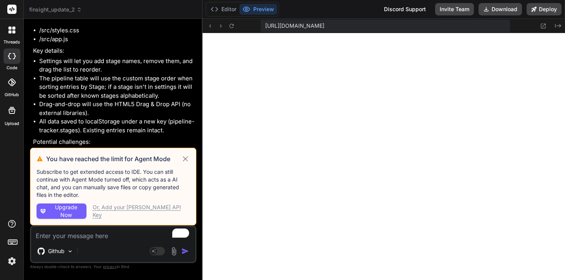
click at [115, 208] on div "Or, Add your [PERSON_NAME] API Key" at bounding box center [141, 210] width 97 height 15
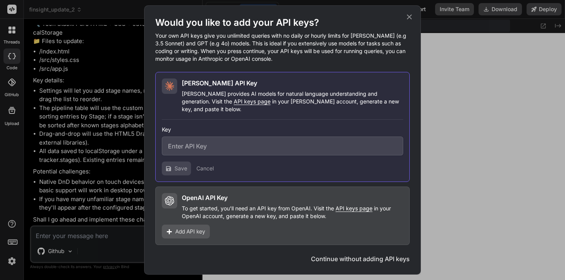
click at [195, 228] on span "Add API key" at bounding box center [190, 232] width 30 height 8
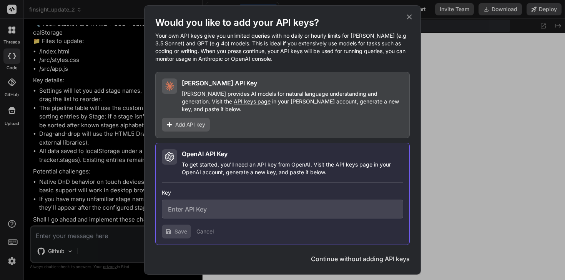
click at [367, 161] on span "API keys page" at bounding box center [354, 164] width 37 height 7
click at [234, 203] on input "text" at bounding box center [283, 209] width 242 height 19
paste input "sk-BxvT5pUbDJEBB29RBXiuuRtOAGAw31atVCeaLERwfnT3BlbkFJVWmDw7MvTXd1H-h8EBzM2Aq-gs…"
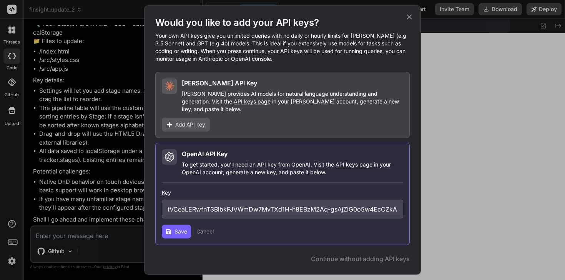
scroll to position [0, 0]
click at [172, 225] on button "Save" at bounding box center [176, 232] width 29 height 14
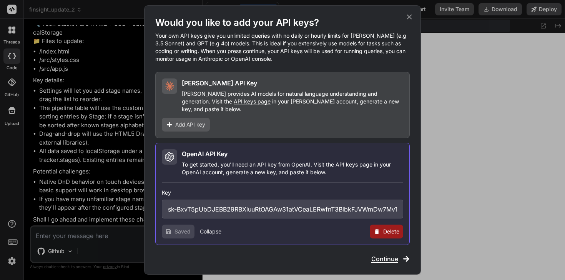
click at [390, 255] on span "Continue" at bounding box center [385, 258] width 27 height 9
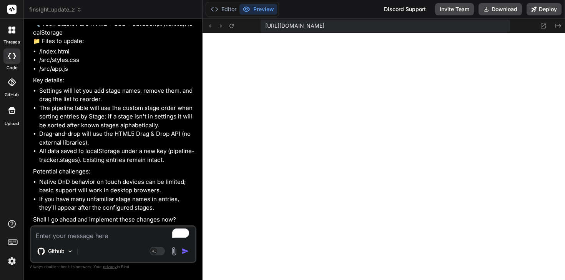
scroll to position [1456, 0]
click at [118, 239] on textarea "To enrich screen reader interactions, please activate Accessibility in Grammarl…" at bounding box center [113, 234] width 164 height 14
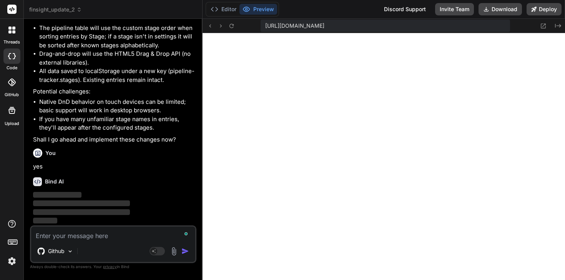
scroll to position [1536, 0]
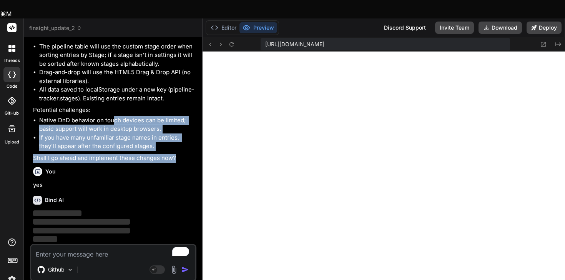
drag, startPoint x: 115, startPoint y: 102, endPoint x: 142, endPoint y: 145, distance: 50.4
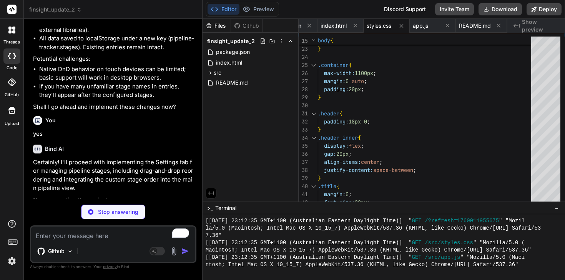
scroll to position [1649, 0]
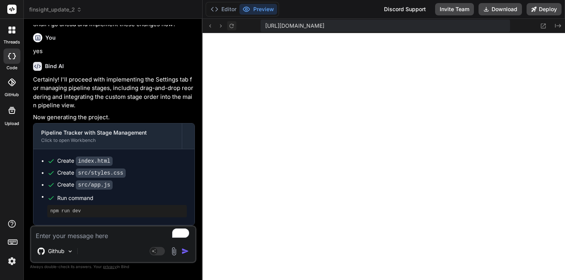
click at [233, 27] on icon at bounding box center [231, 26] width 7 height 7
click at [61, 232] on textarea "To enrich screen reader interactions, please activate Accessibility in Grammarl…" at bounding box center [113, 234] width 164 height 14
click at [13, 208] on div "threads code GitHub Upload" at bounding box center [12, 140] width 24 height 280
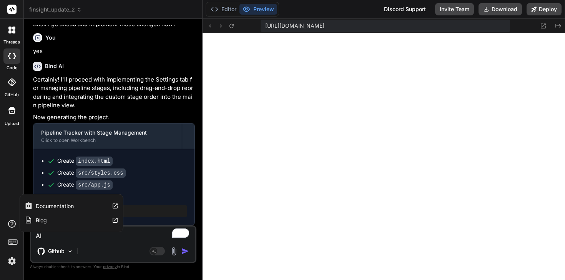
click at [48, 241] on div "[PERSON_NAME] Agent Mode. When this toggle is activated, AI automatically makes…" at bounding box center [113, 244] width 167 height 38
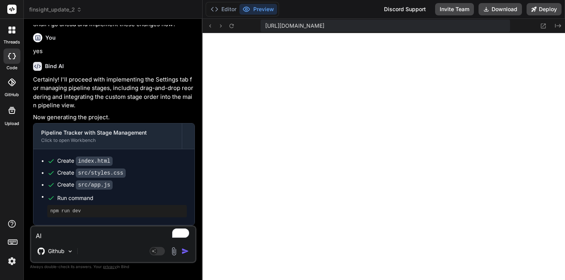
click at [48, 240] on textarea "Al" at bounding box center [113, 234] width 164 height 14
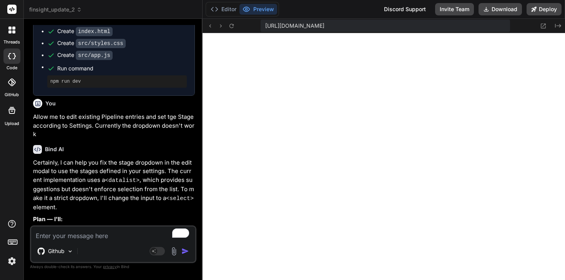
scroll to position [1972, 0]
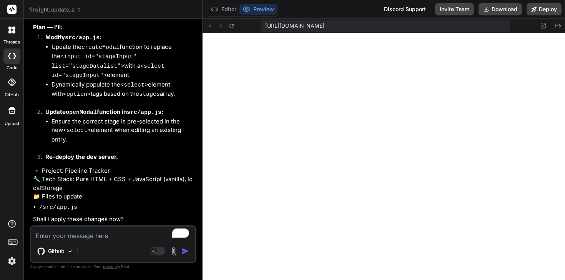
click at [99, 241] on div "Github Agent Mode. When this toggle is activated, AI automatically makes decisi…" at bounding box center [113, 244] width 167 height 38
click at [97, 233] on textarea "To enrich screen reader interactions, please activate Accessibility in Grammarl…" at bounding box center [113, 234] width 164 height 14
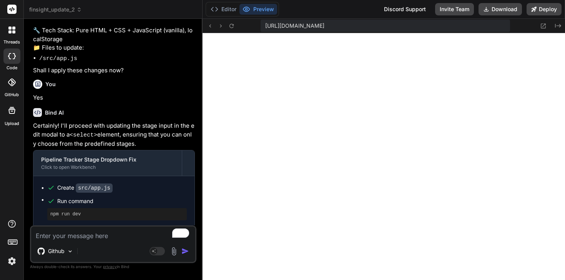
scroll to position [2123, 0]
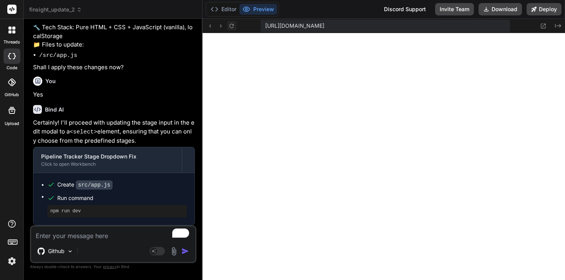
click at [231, 26] on icon at bounding box center [231, 26] width 7 height 7
click at [108, 239] on textarea "To enrich screen reader interactions, please activate Accessibility in Grammarl…" at bounding box center [113, 234] width 164 height 14
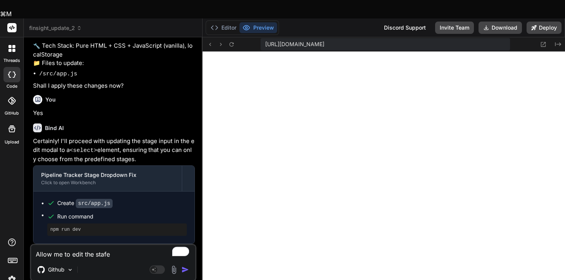
drag, startPoint x: 116, startPoint y: 235, endPoint x: 0, endPoint y: 234, distance: 116.2
click at [0, 234] on div "threads code GitHub Upload finsight_update_2 Created with Pixso. Bind AI Web Se…" at bounding box center [282, 158] width 565 height 280
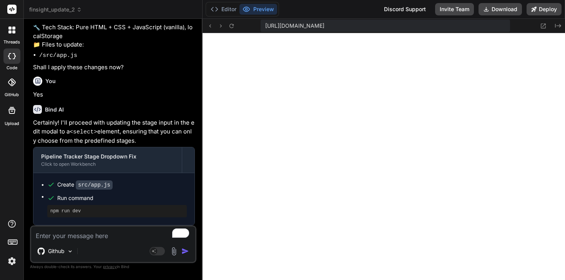
click at [124, 232] on textarea "To enrich screen reader interactions, please activate Accessibility in Grammarl…" at bounding box center [113, 234] width 164 height 14
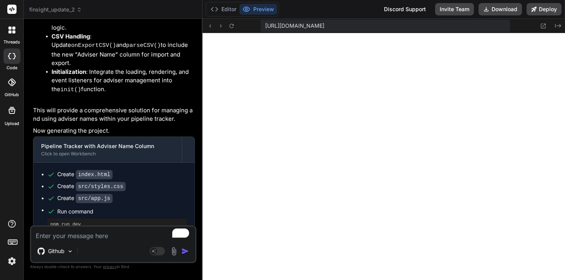
scroll to position [2775, 0]
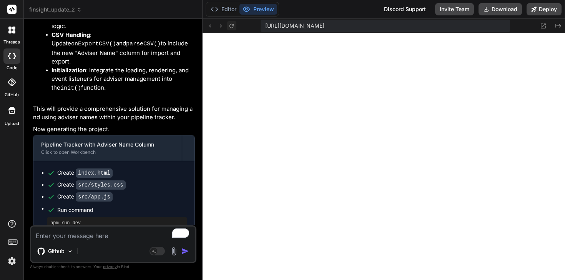
click at [232, 23] on icon at bounding box center [232, 25] width 4 height 4
click at [107, 240] on textarea "To enrich screen reader interactions, please activate Accessibility in Grammarl…" at bounding box center [113, 234] width 164 height 14
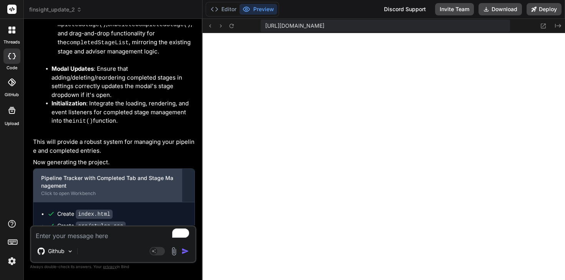
scroll to position [3661, 0]
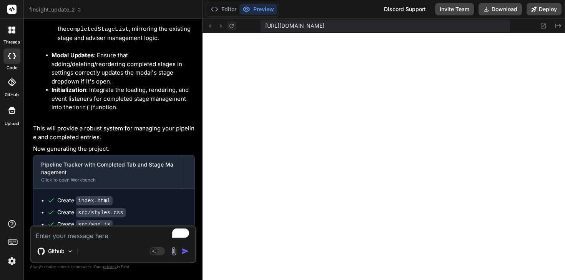
click at [233, 27] on icon at bounding box center [231, 26] width 7 height 7
click at [230, 27] on icon at bounding box center [231, 26] width 7 height 7
click at [545, 22] on button at bounding box center [543, 25] width 9 height 9
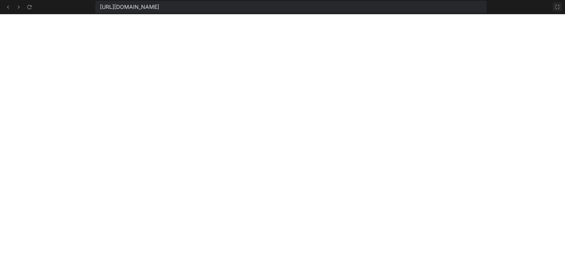
click at [557, 8] on icon at bounding box center [558, 7] width 6 height 6
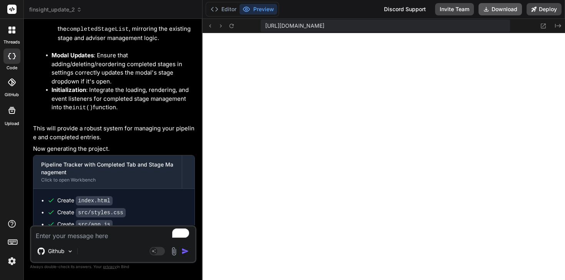
click at [492, 5] on button "Download" at bounding box center [500, 9] width 43 height 12
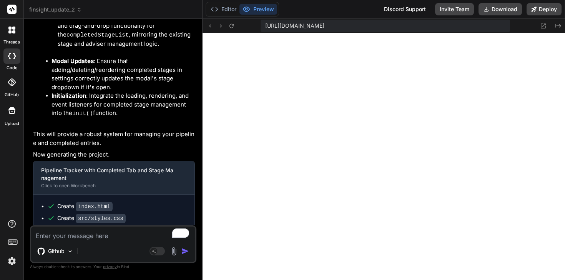
click at [77, 10] on icon at bounding box center [79, 9] width 5 height 5
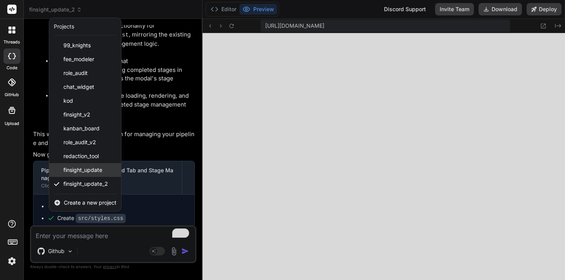
click at [103, 172] on div "finsight_update" at bounding box center [85, 170] width 72 height 14
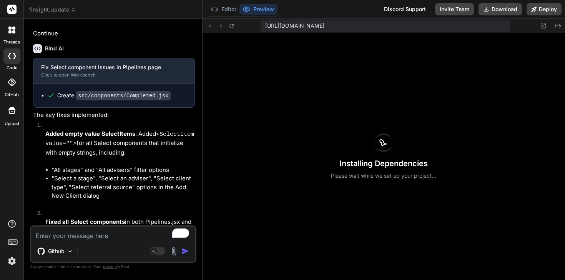
scroll to position [0, 0]
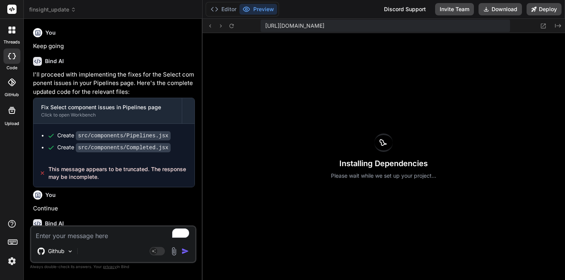
click at [85, 233] on textarea "To enrich screen reader interactions, please activate Accessibility in Grammarl…" at bounding box center [113, 234] width 164 height 14
